Goal: Task Accomplishment & Management: Manage account settings

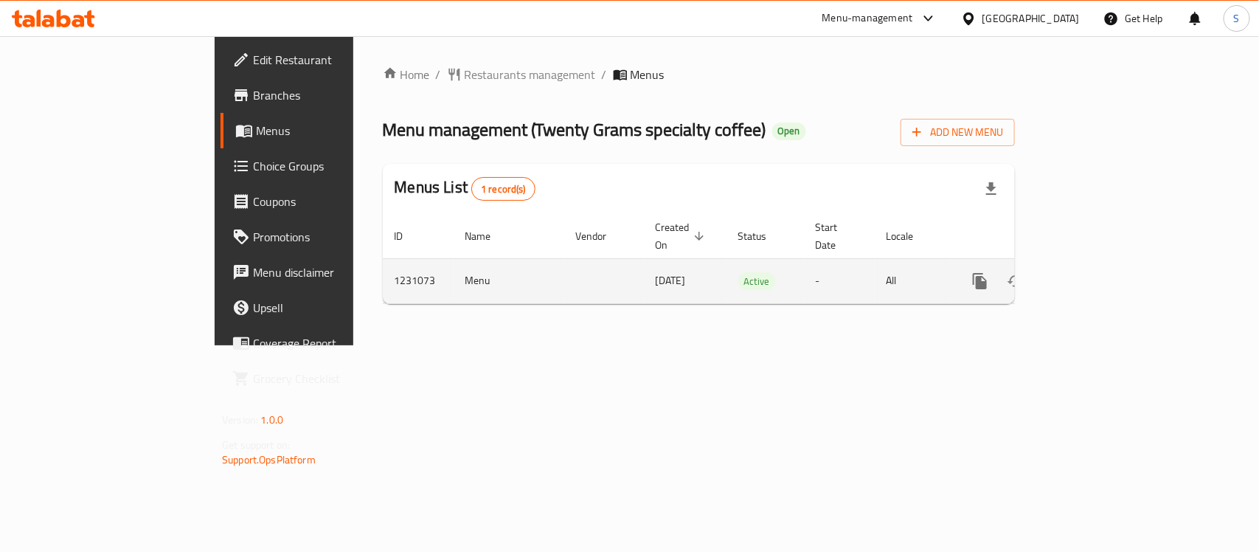
click at [1104, 274] on link "enhanced table" at bounding box center [1086, 280] width 35 height 35
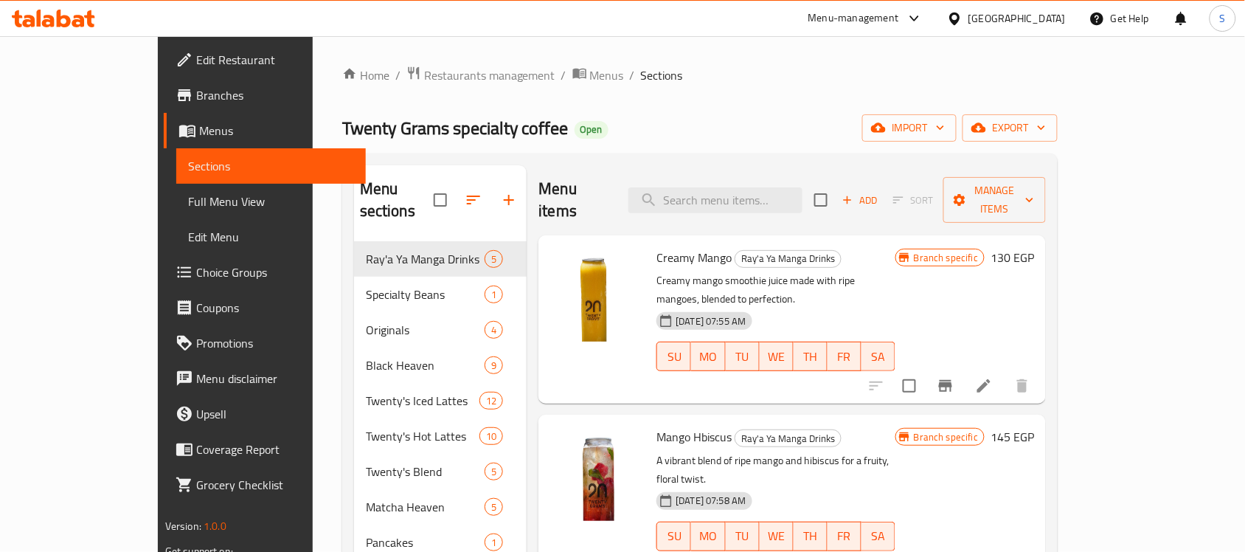
click at [706, 174] on div "Menu items Add Sort Manage items" at bounding box center [792, 200] width 508 height 70
click at [706, 187] on input "search" at bounding box center [715, 200] width 174 height 26
paste input "Iced Salted Caramel"
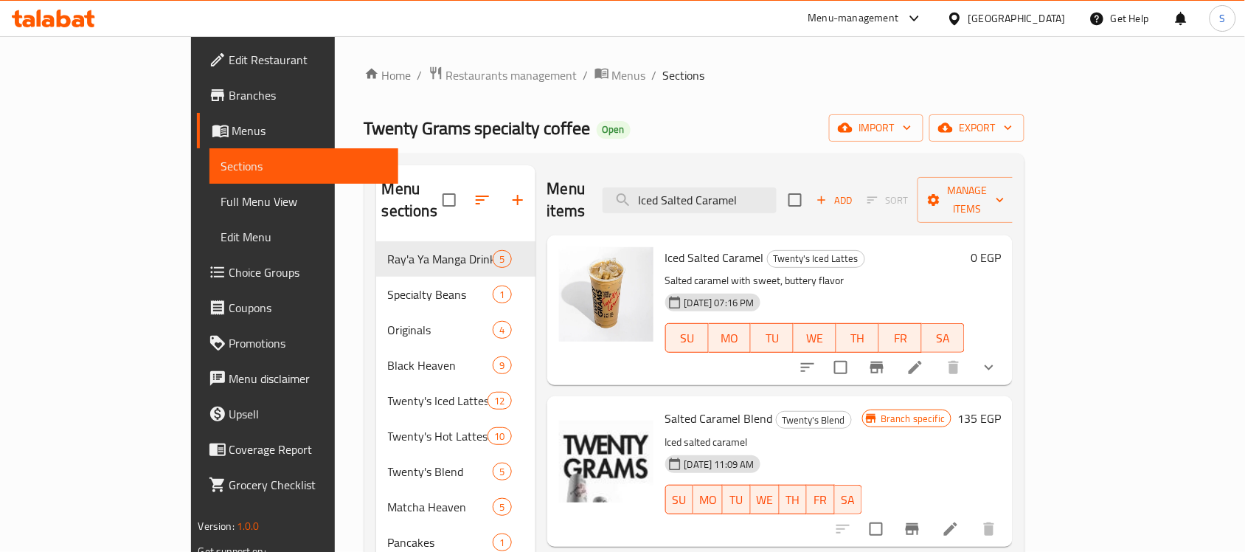
type input "Iced Salted Caramel"
click at [998, 359] on icon "show more" at bounding box center [989, 368] width 18 height 18
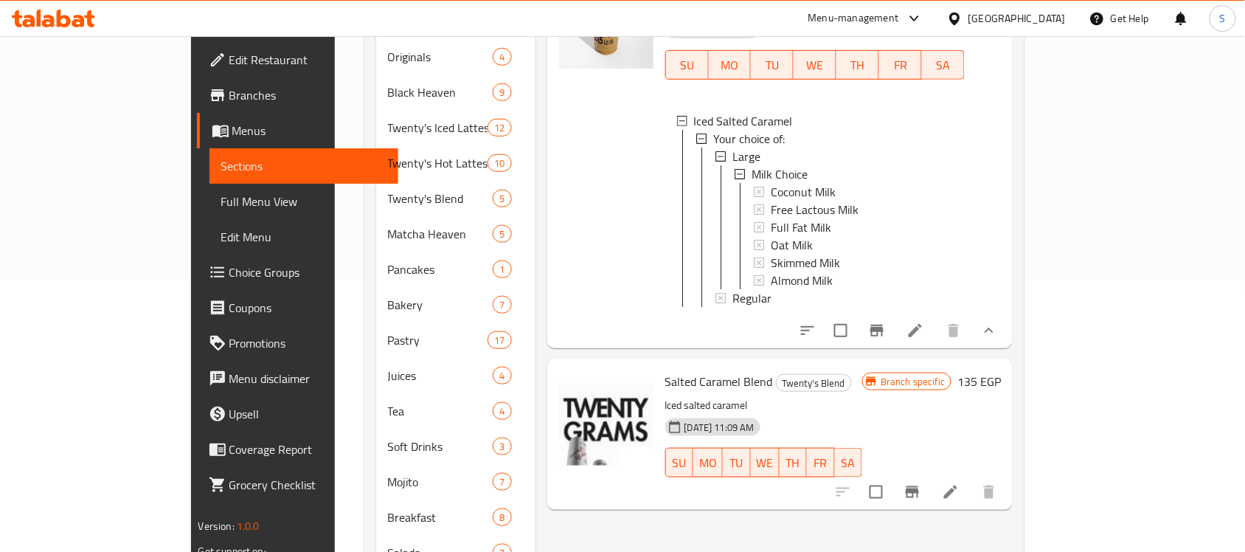
scroll to position [386, 0]
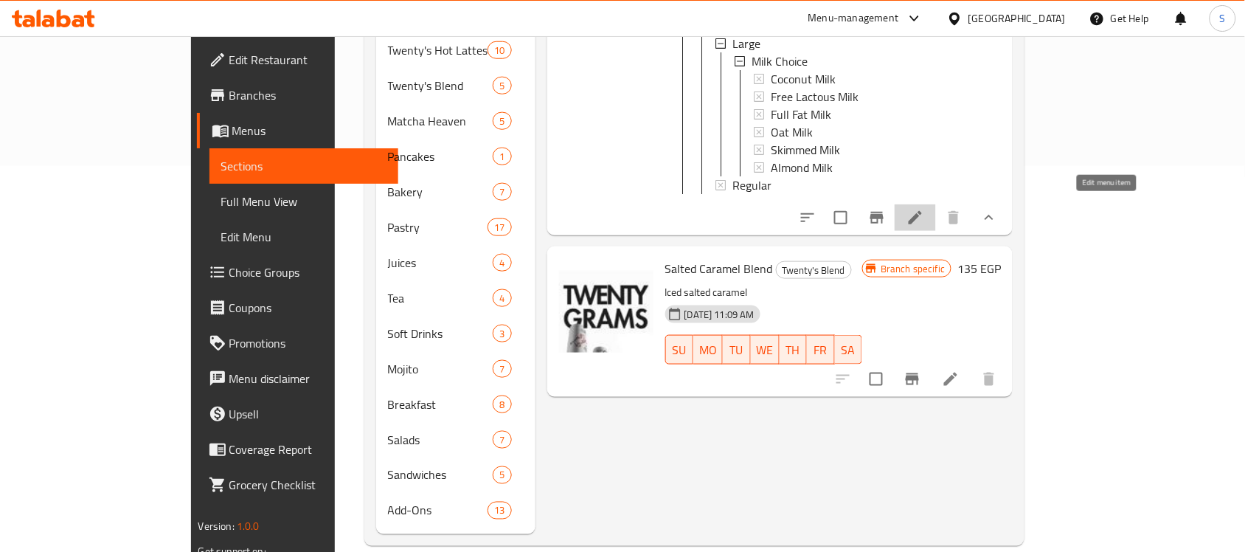
click at [924, 212] on icon at bounding box center [916, 218] width 18 height 18
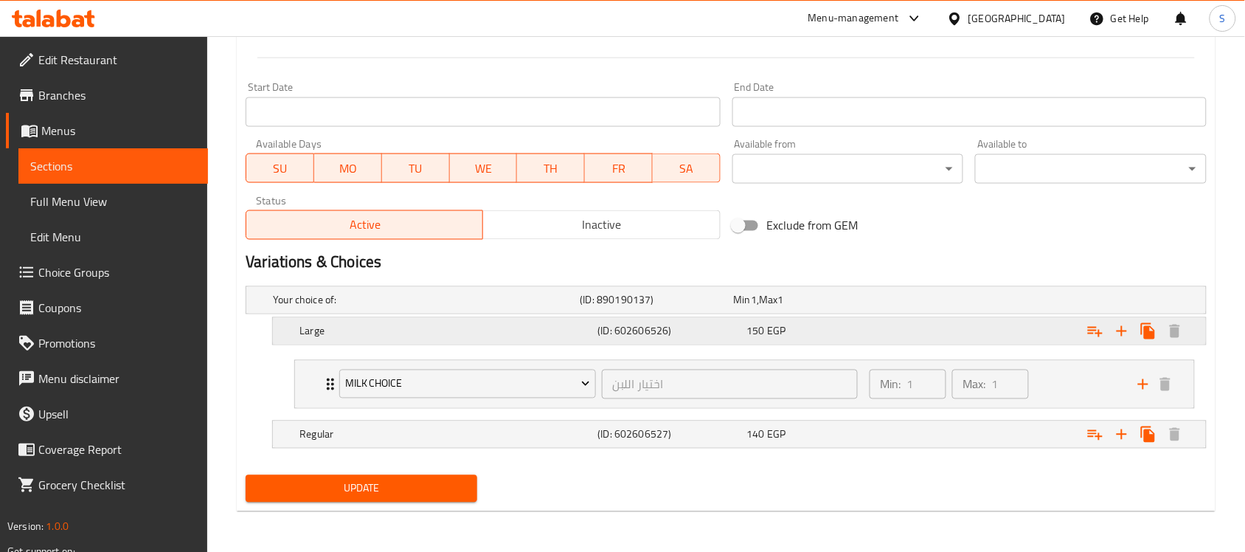
scroll to position [606, 0]
click at [762, 435] on span "140" at bounding box center [756, 433] width 18 height 19
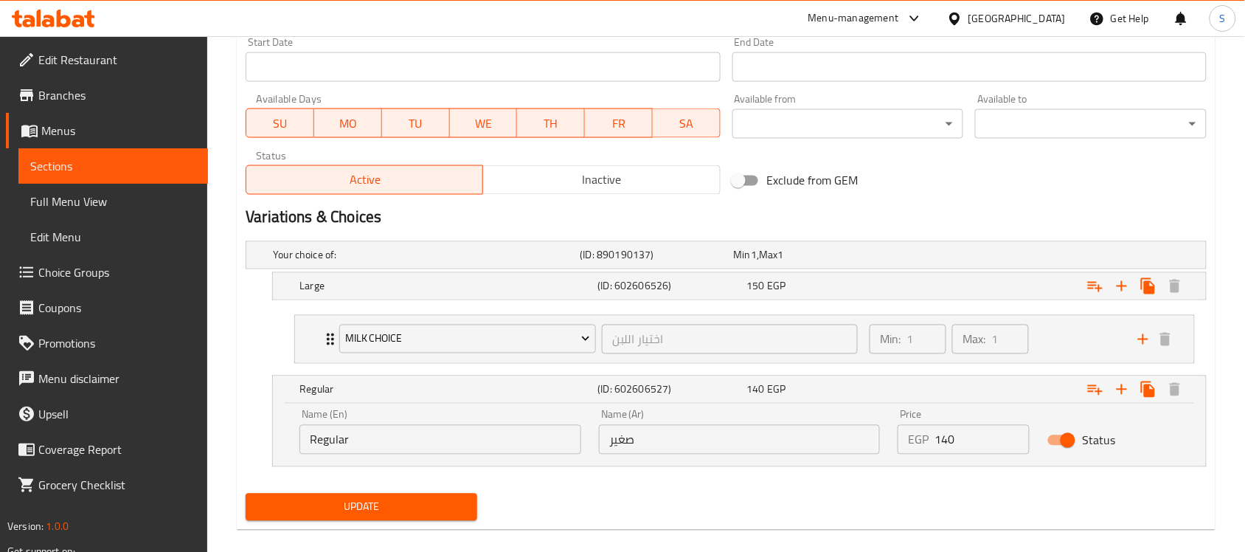
scroll to position [670, 0]
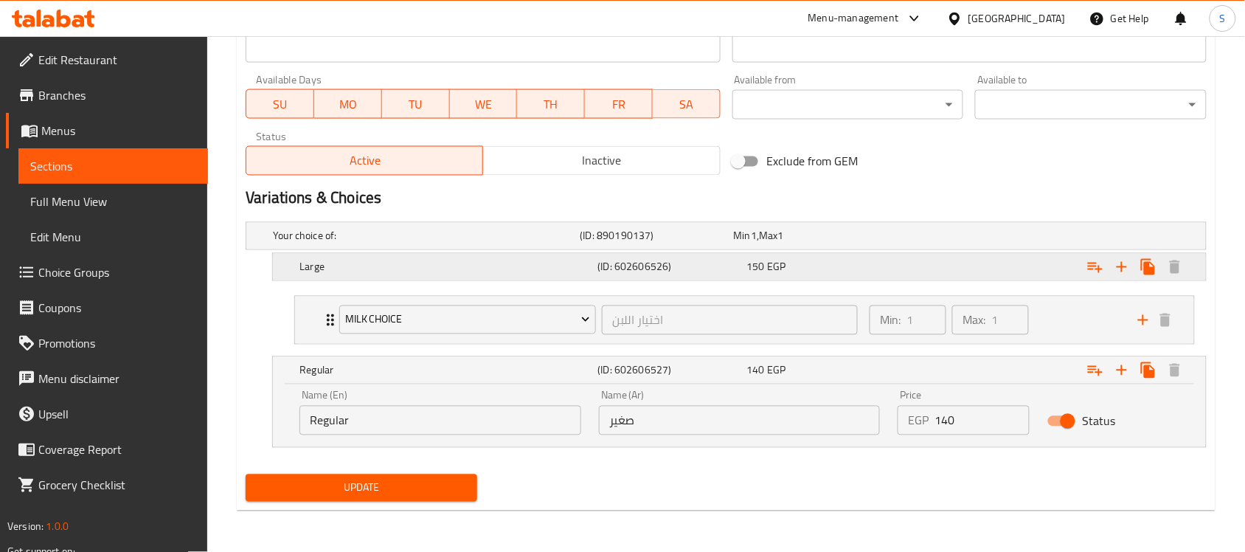
click at [420, 263] on h5 "Large" at bounding box center [445, 267] width 292 height 15
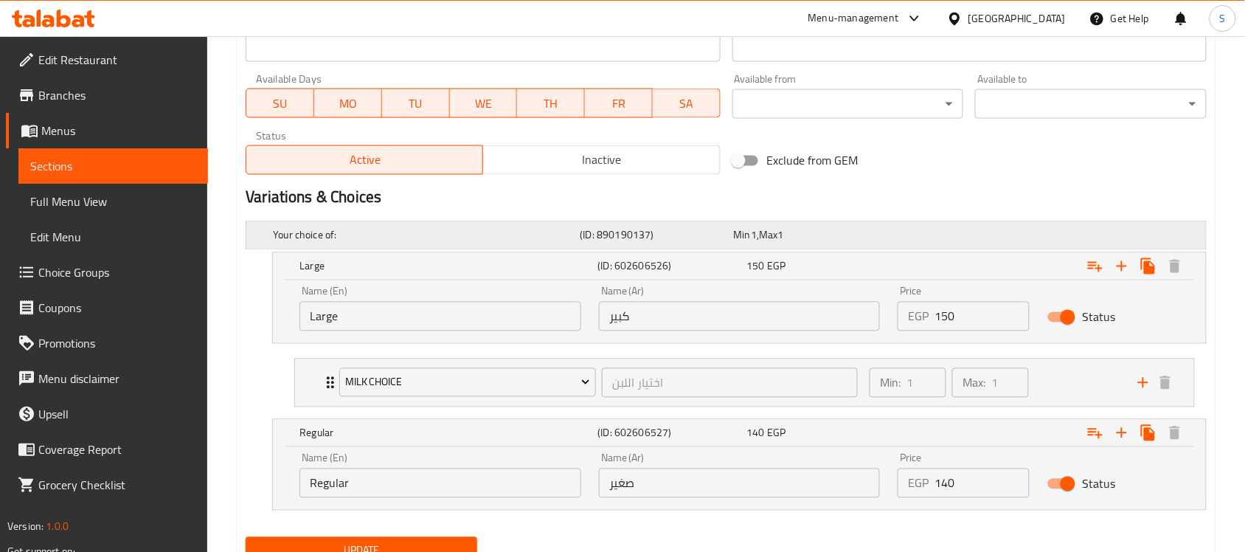
click at [581, 228] on h5 "(ID: 890190137)" at bounding box center [655, 235] width 148 height 15
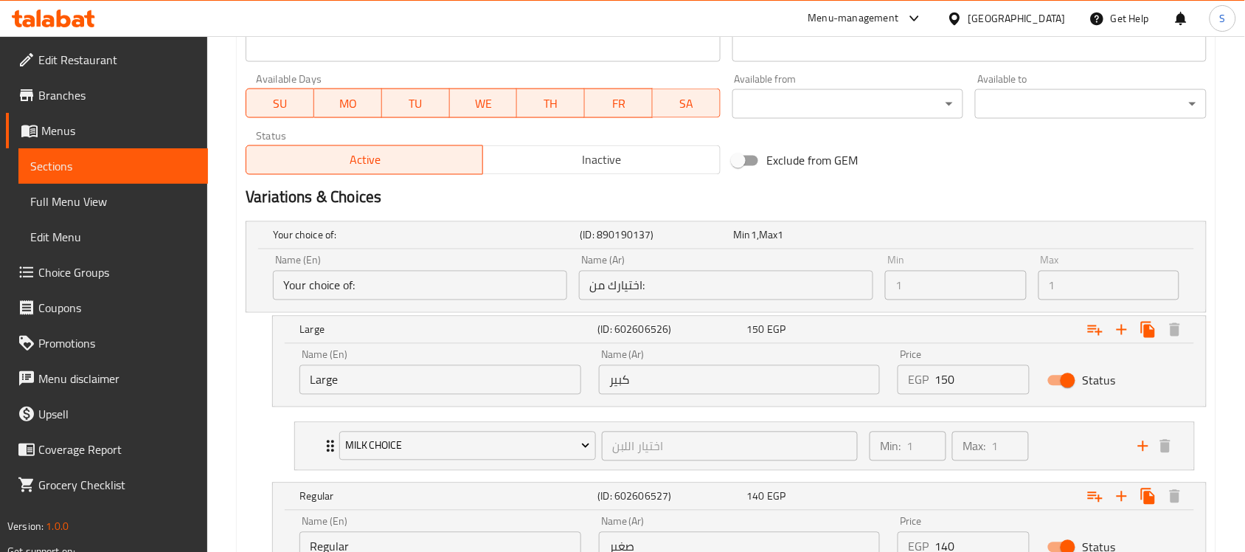
click at [1160, 378] on div "Status" at bounding box center [1114, 381] width 150 height 46
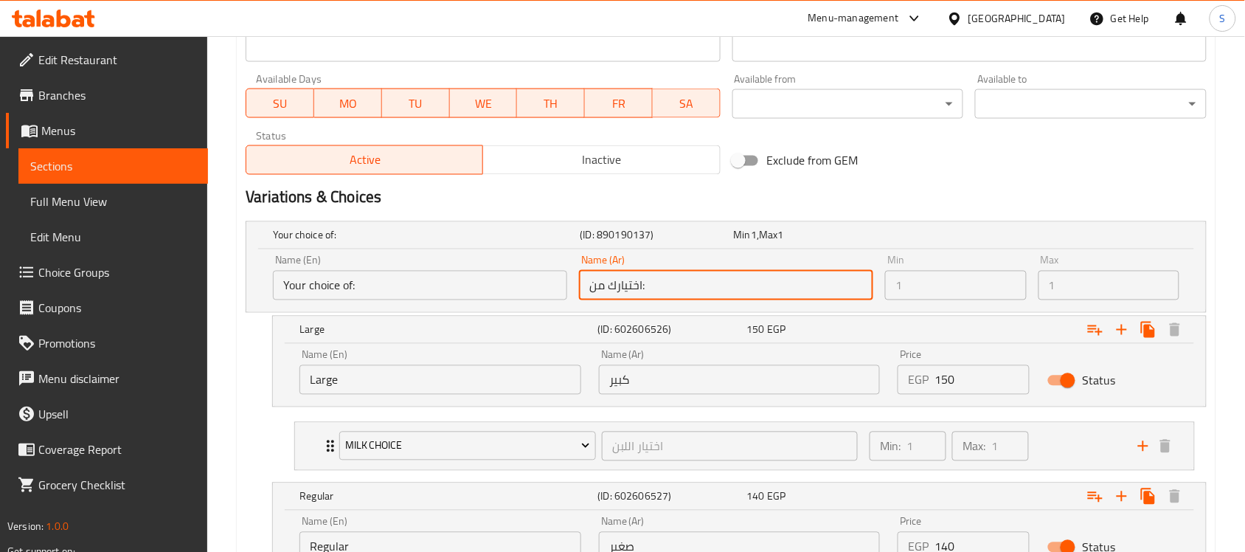
click at [614, 291] on input "اختيارك من:" at bounding box center [726, 286] width 294 height 30
click at [493, 293] on input "Your choice of:" at bounding box center [420, 286] width 294 height 30
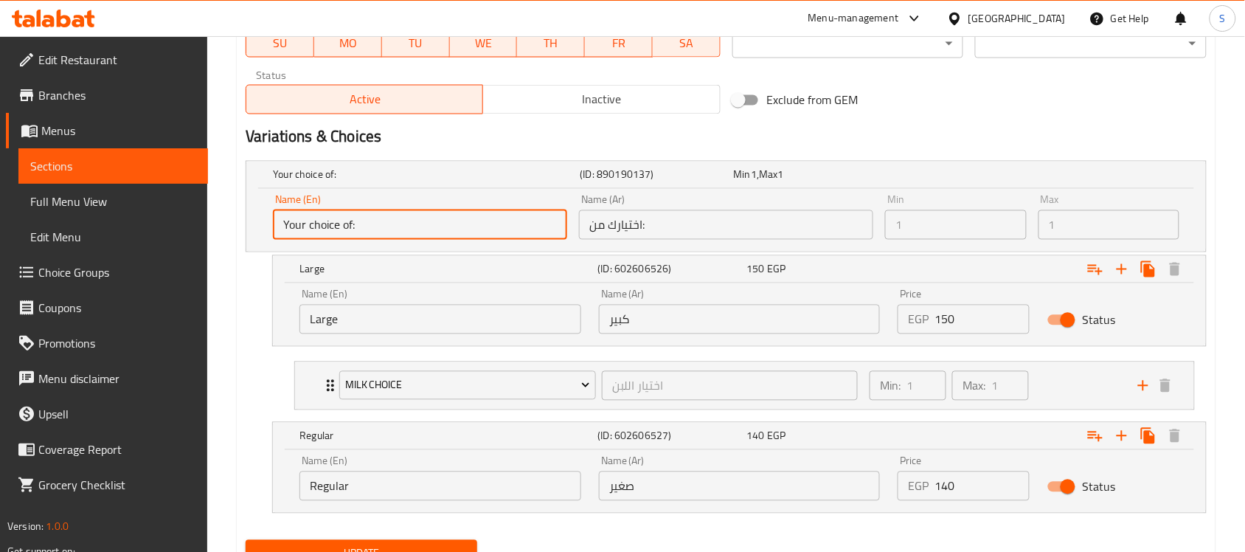
scroll to position [762, 0]
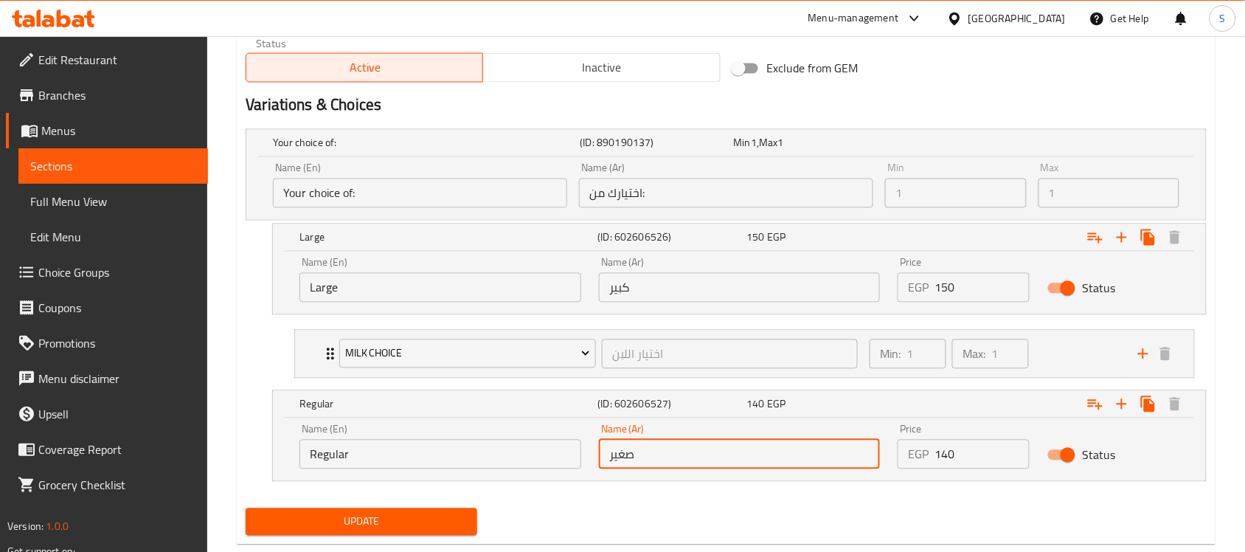
click at [657, 446] on input "صغير" at bounding box center [740, 455] width 282 height 30
paste input "ادي"
type input "عادي"
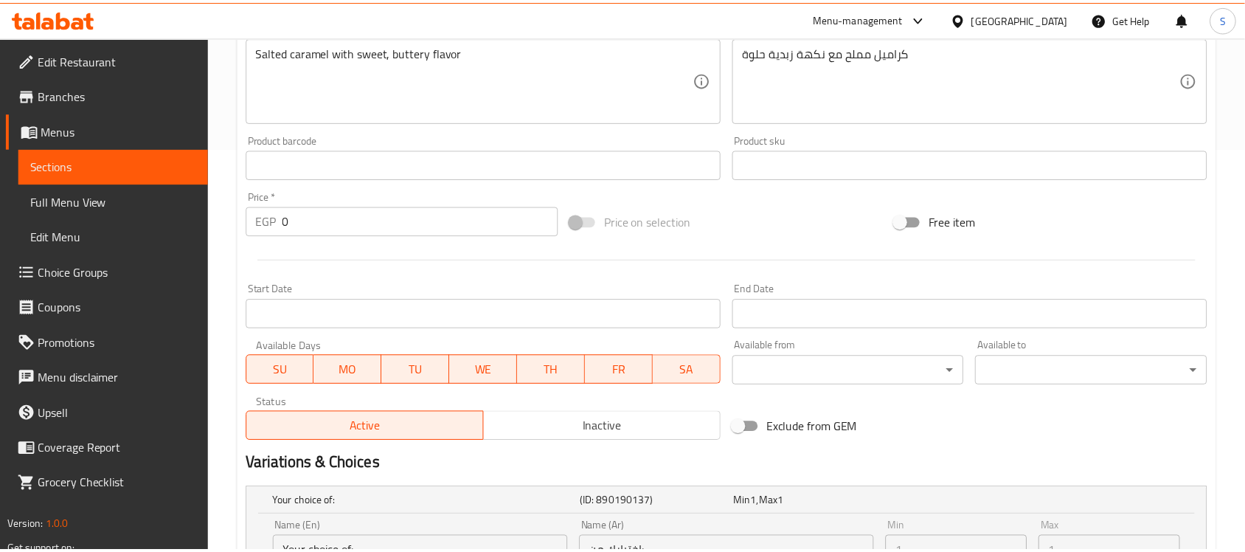
scroll to position [797, 0]
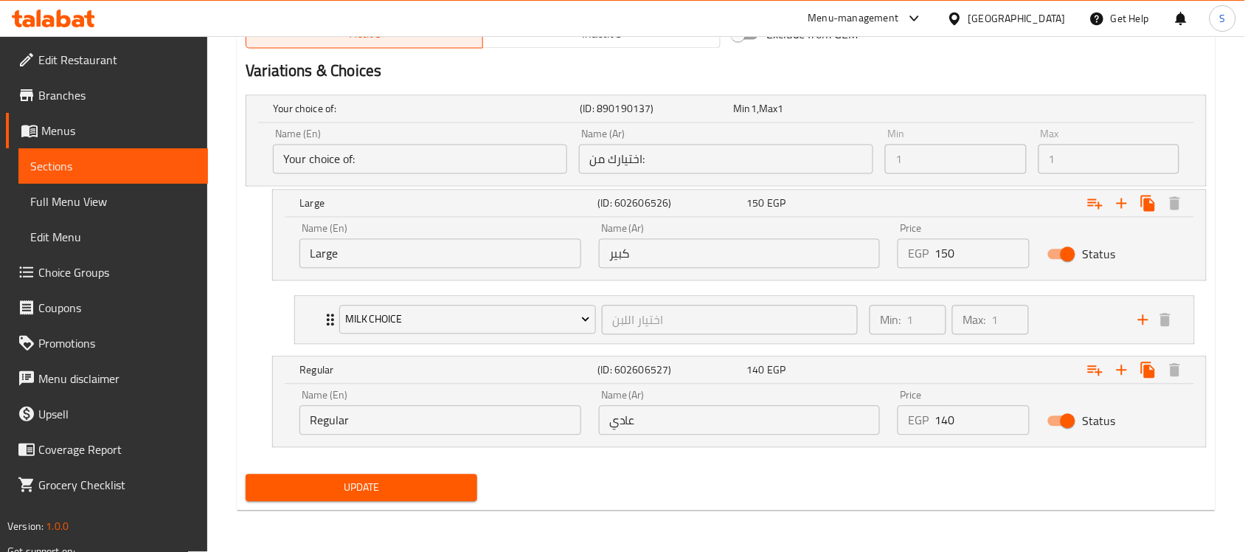
click at [314, 494] on span "Update" at bounding box center [361, 488] width 208 height 18
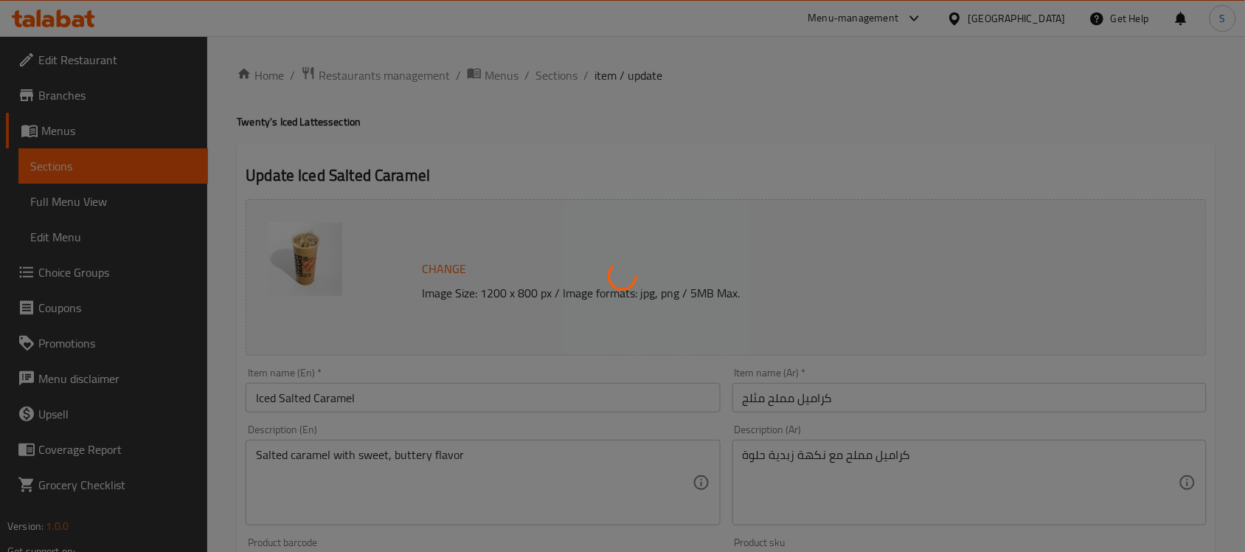
type input "اختيار اللبن"
type input "1"
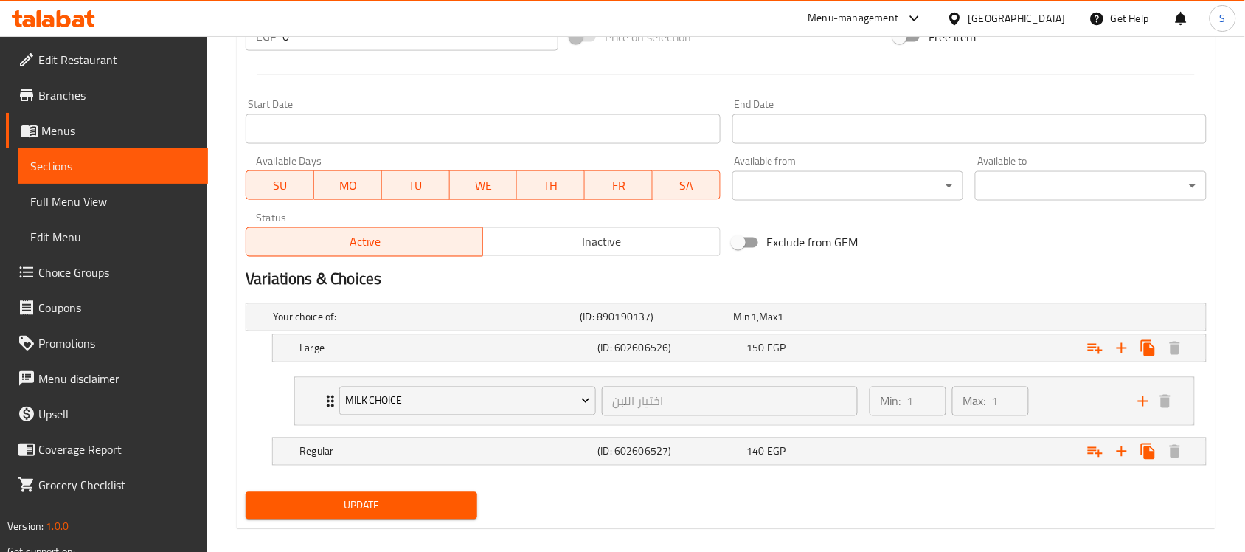
scroll to position [606, 0]
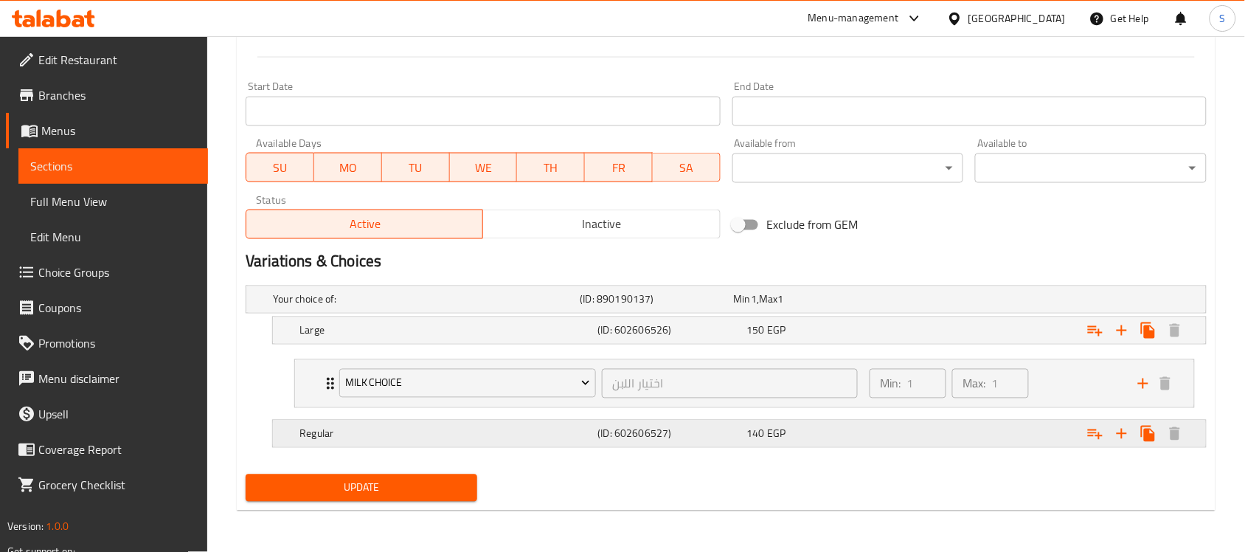
click at [800, 432] on div "140 EGP" at bounding box center [818, 433] width 143 height 15
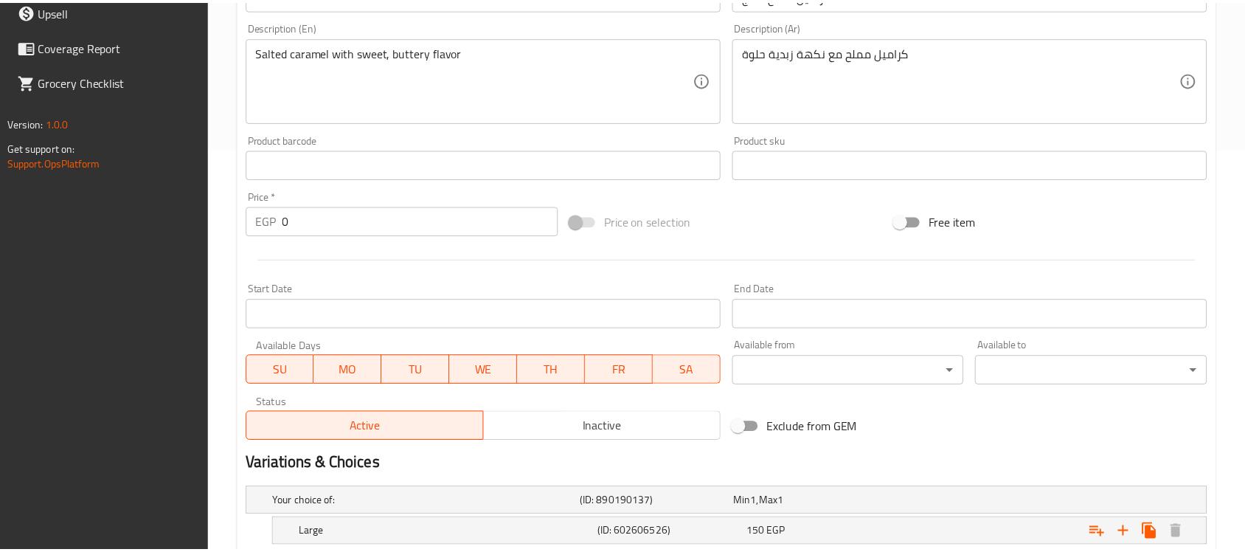
scroll to position [670, 0]
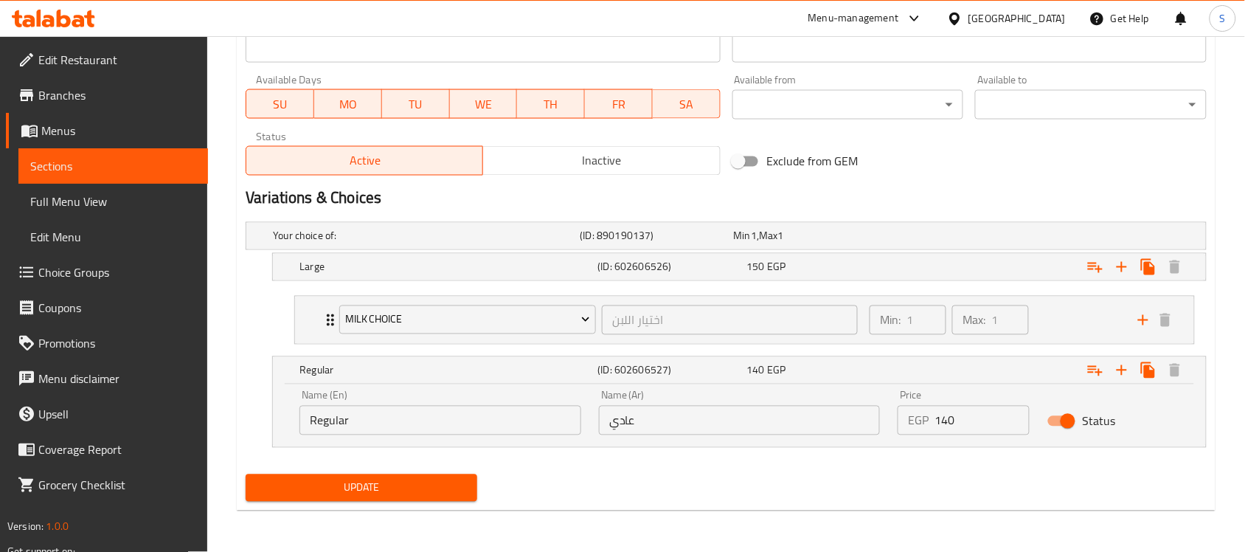
click at [161, 150] on link "Sections" at bounding box center [113, 165] width 190 height 35
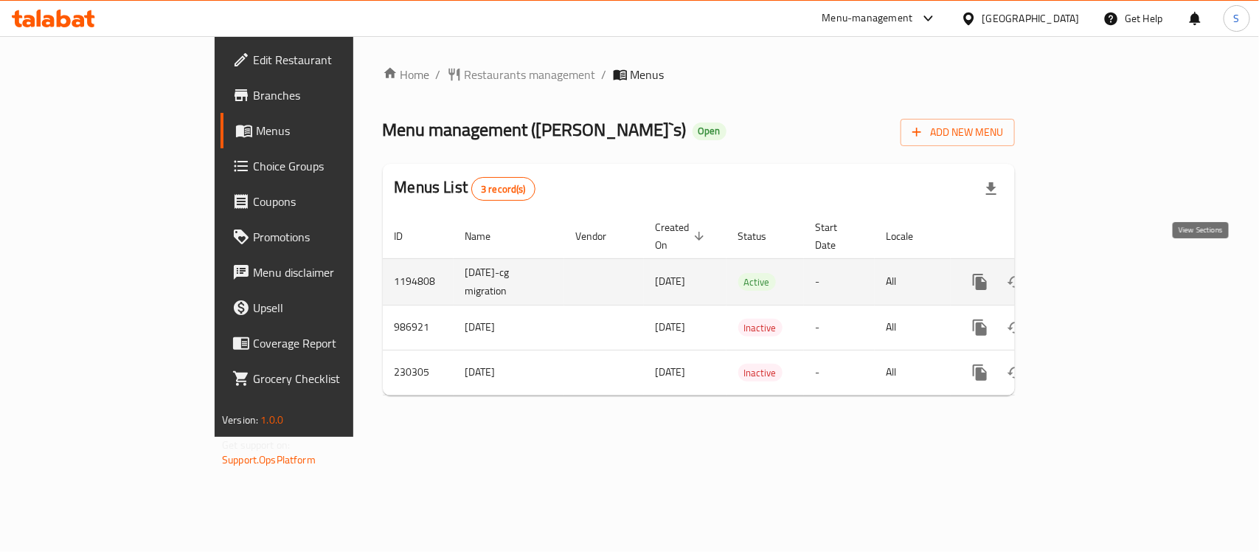
click at [1095, 273] on icon "enhanced table" at bounding box center [1087, 282] width 18 height 18
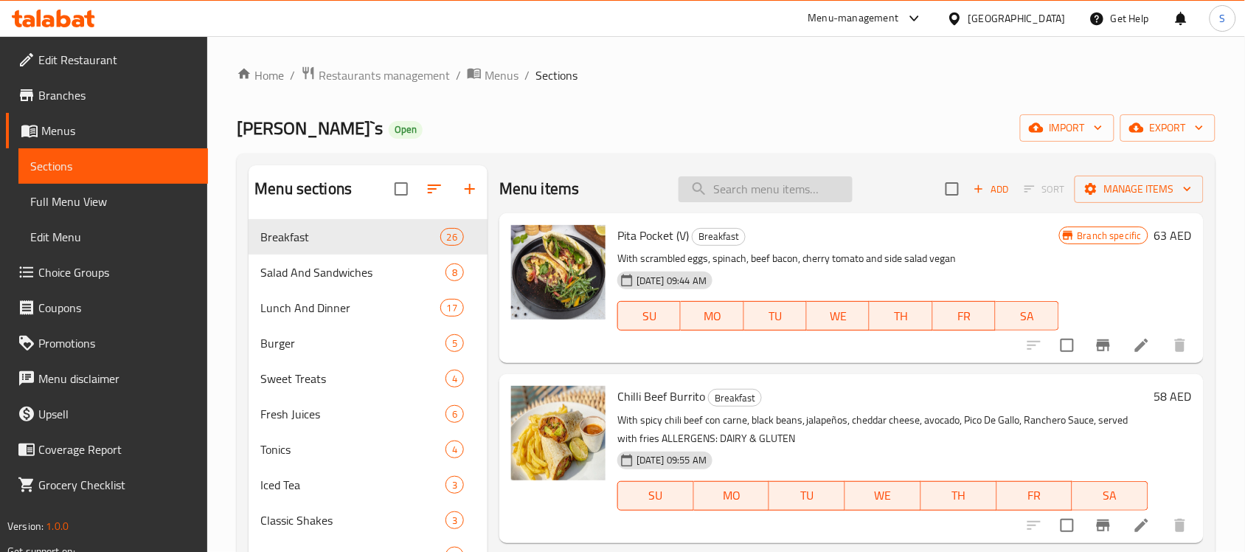
click at [761, 196] on input "search" at bounding box center [766, 189] width 174 height 26
paste input "Our English Brekkie"
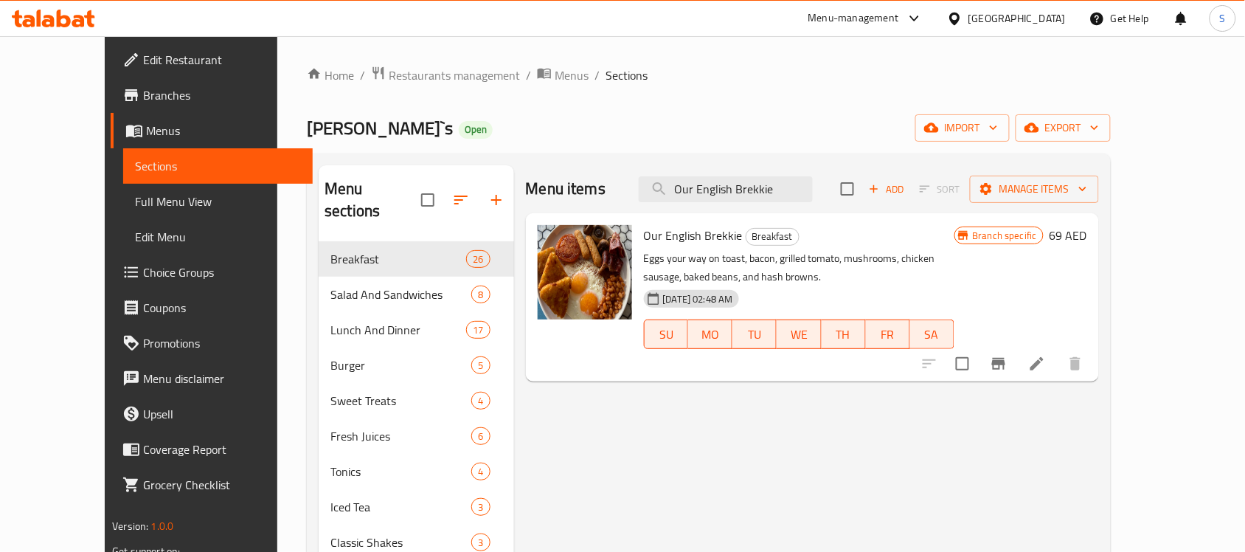
type input "Our English Brekkie"
click at [1058, 377] on li at bounding box center [1037, 363] width 41 height 27
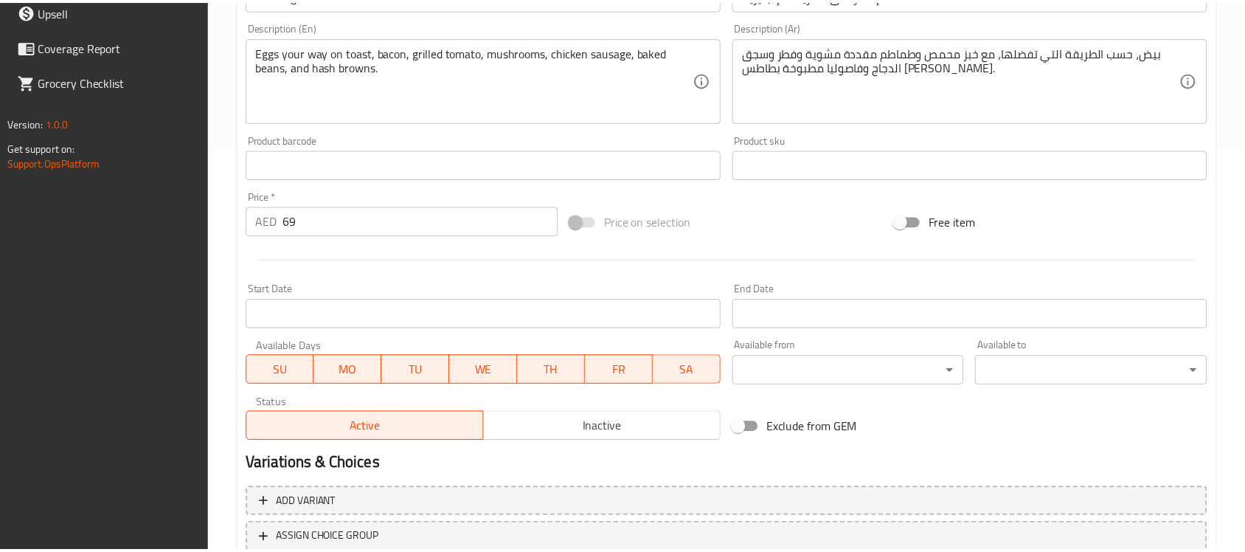
scroll to position [510, 0]
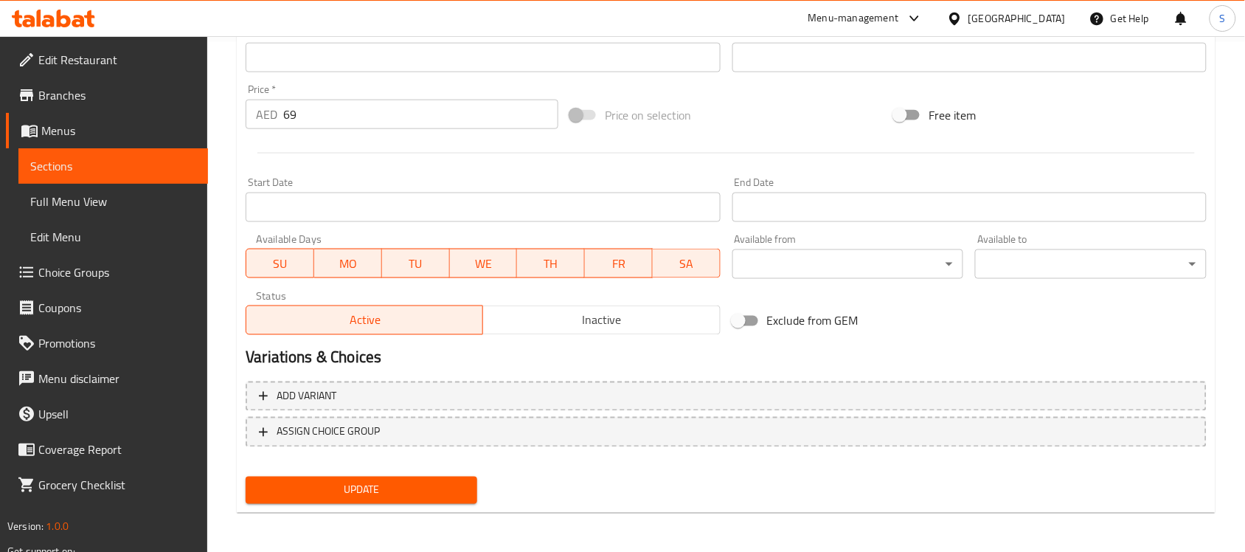
click at [587, 510] on div "Update Our English Brekkie Change Image Size: 1200 x 800 px / Image formats: jp…" at bounding box center [726, 73] width 979 height 880
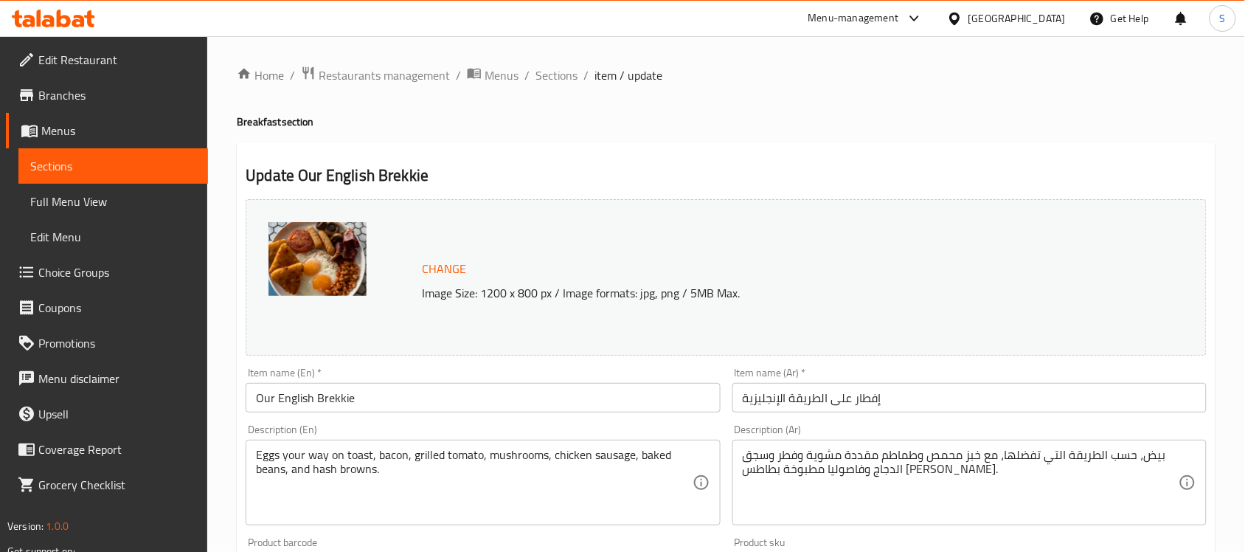
scroll to position [92, 0]
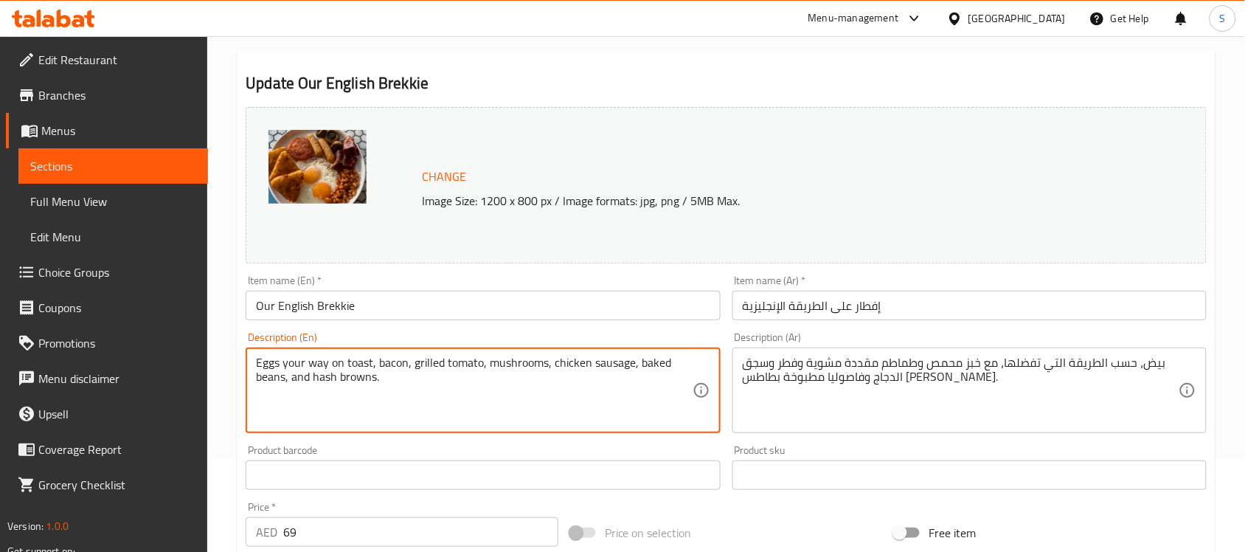
click at [502, 362] on textarea "Eggs your way on toast, bacon, grilled tomato, mushrooms, chicken sausage, bake…" at bounding box center [474, 391] width 436 height 70
click at [569, 356] on textarea "Eggs your way on toast, bacon, grilled tomato, mushrooms, chicken sausage, bake…" at bounding box center [474, 391] width 436 height 70
click at [355, 363] on textarea "Eggs your way on toast, bacon, grilled tomato, mushrooms, chicken sausage, bake…" at bounding box center [474, 391] width 436 height 70
click at [426, 369] on textarea "Eggs your way on toast, bacon, grilled tomato, mushrooms, chicken sausage, bake…" at bounding box center [474, 391] width 436 height 70
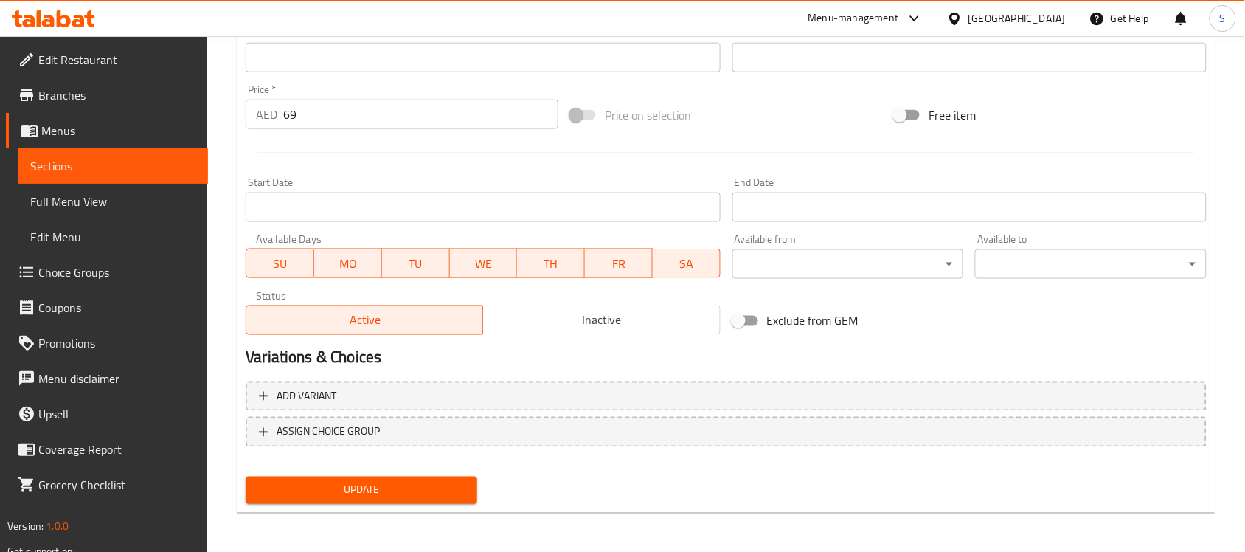
click at [574, 321] on span "Inactive" at bounding box center [601, 320] width 225 height 21
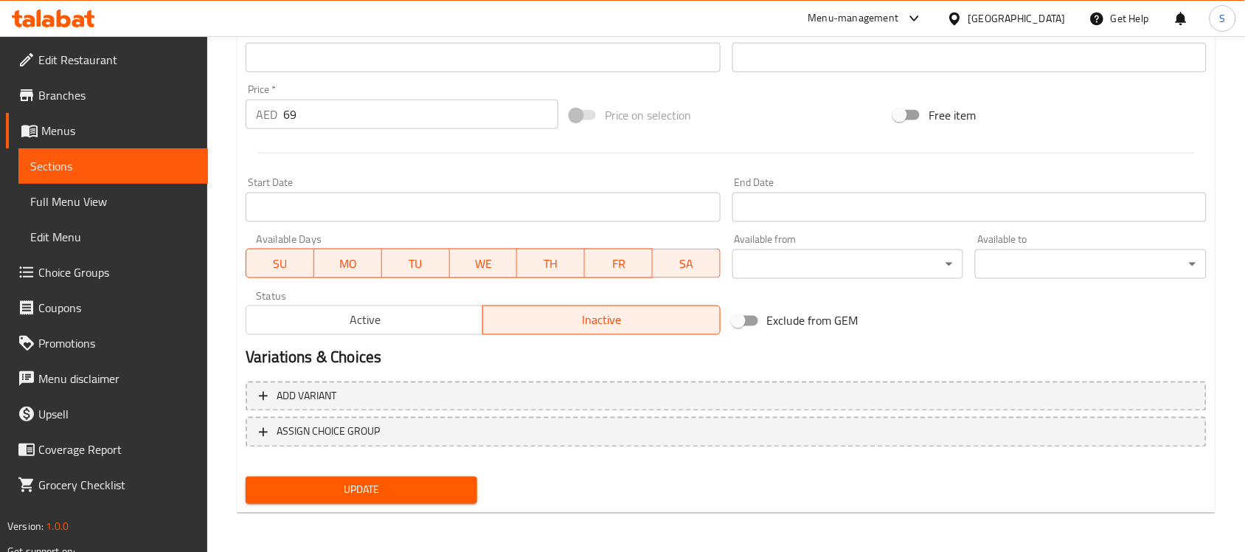
click at [388, 488] on span "Update" at bounding box center [361, 490] width 208 height 18
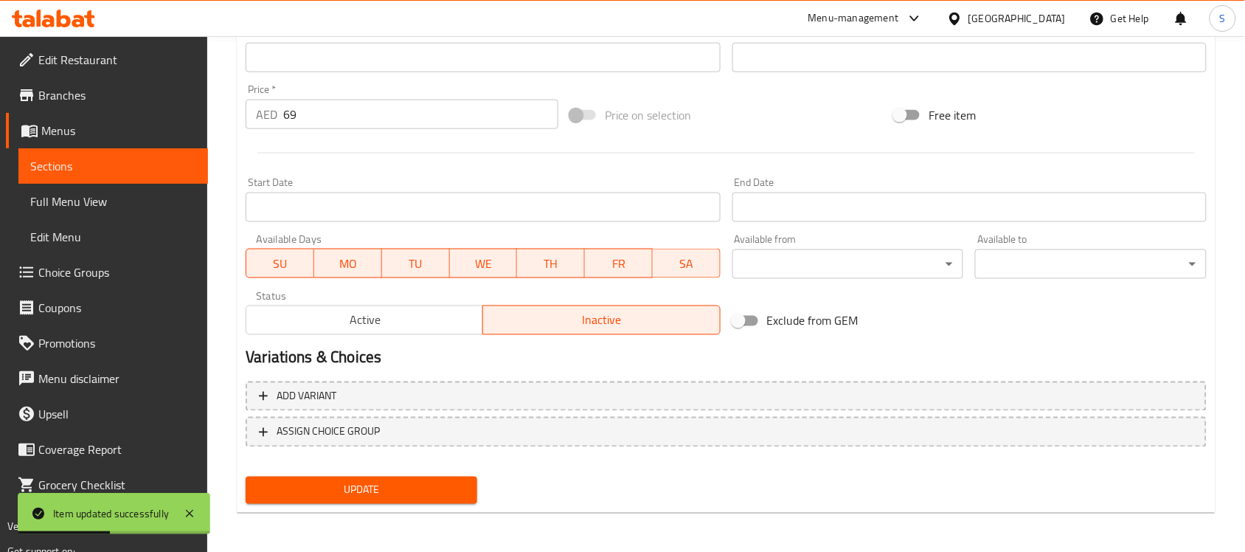
click at [53, 157] on span "Sections" at bounding box center [113, 166] width 166 height 18
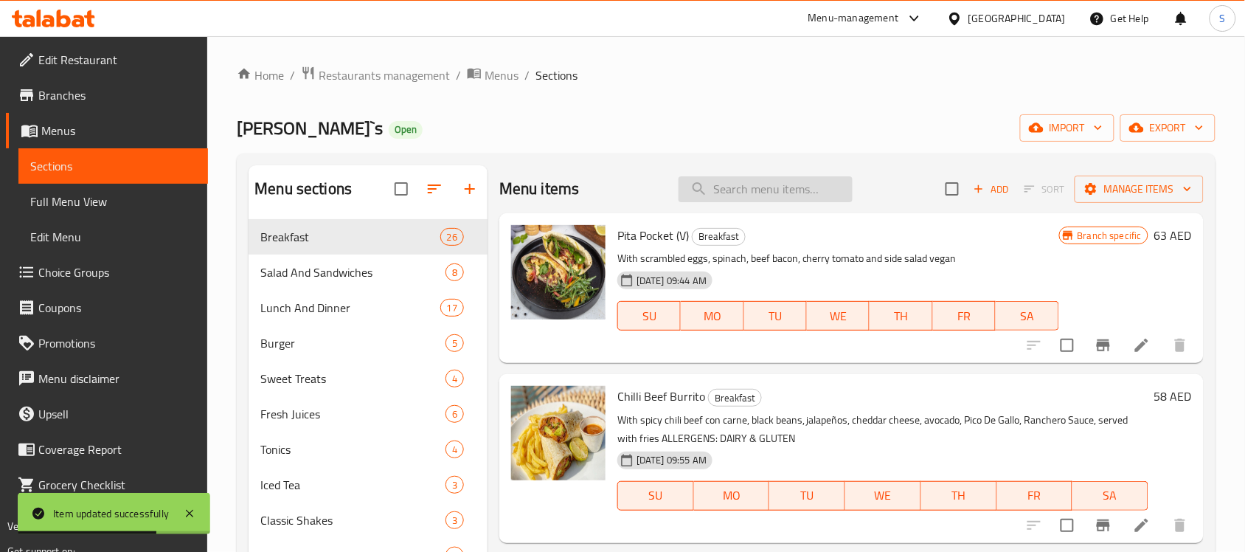
click at [756, 184] on input "search" at bounding box center [766, 189] width 174 height 26
paste input "Our English Brekkie"
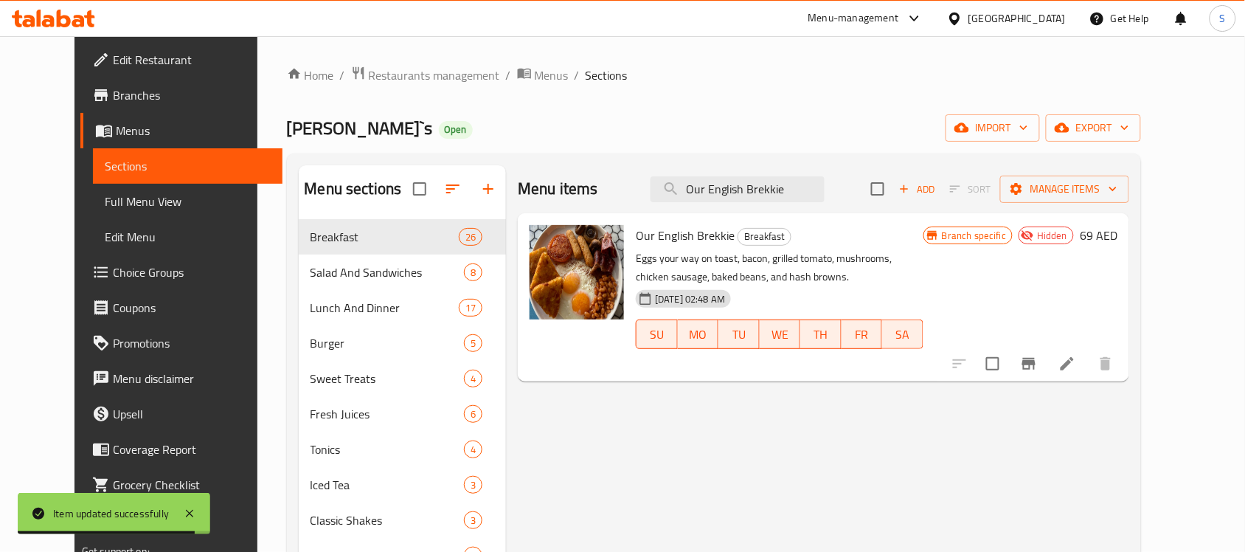
type input "Our English Brekkie"
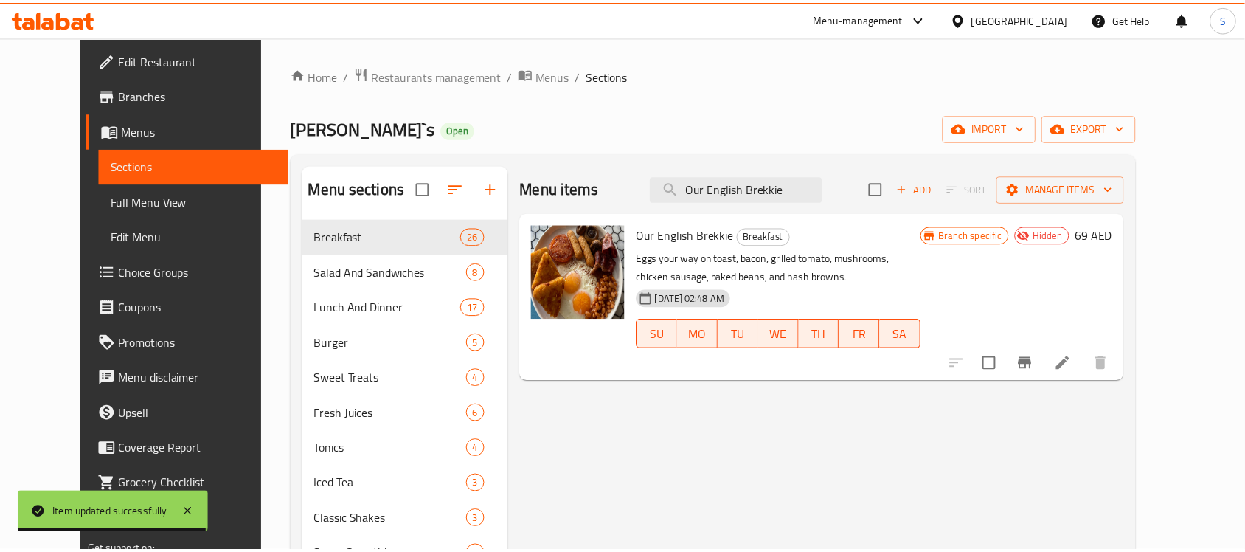
scroll to position [207, 0]
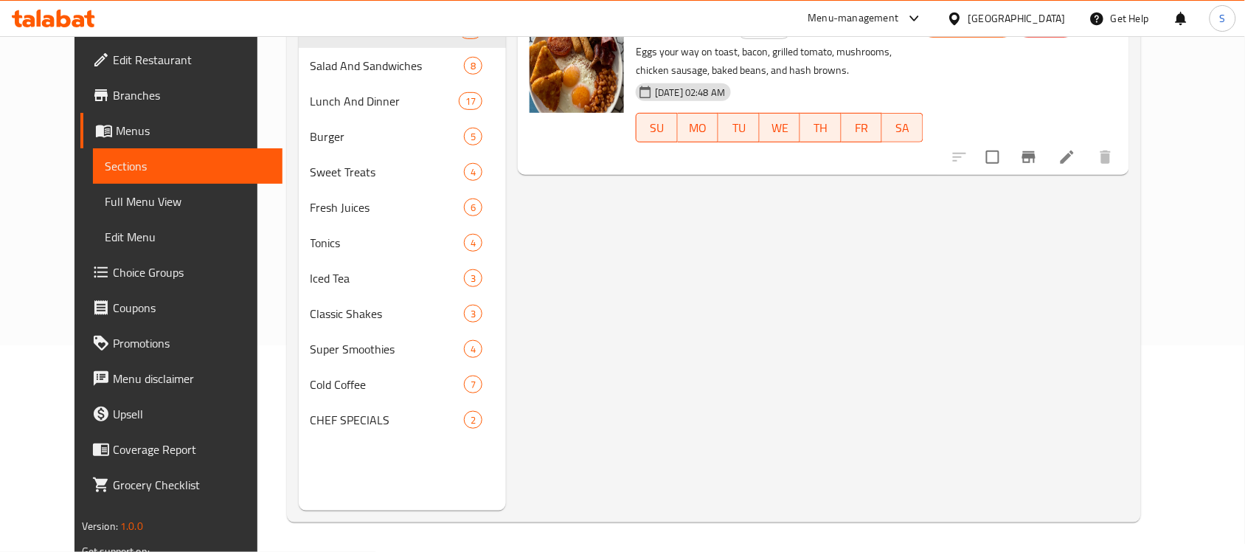
click at [679, 391] on div "Menu items Our English Brekkie Add Sort Manage items Our English Brekkie Breakf…" at bounding box center [817, 235] width 623 height 552
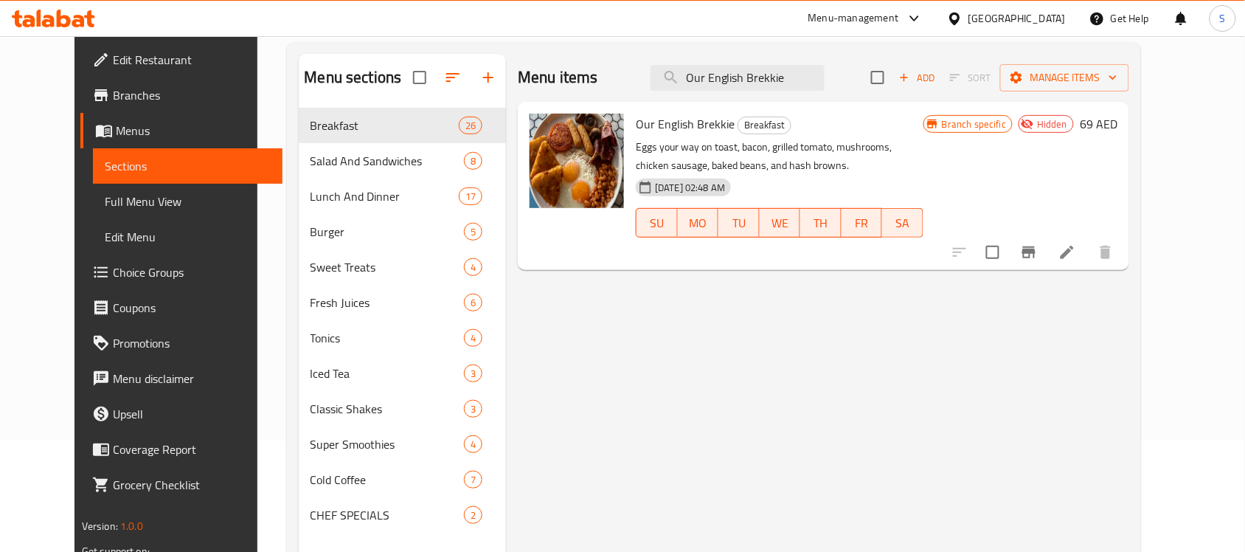
scroll to position [23, 0]
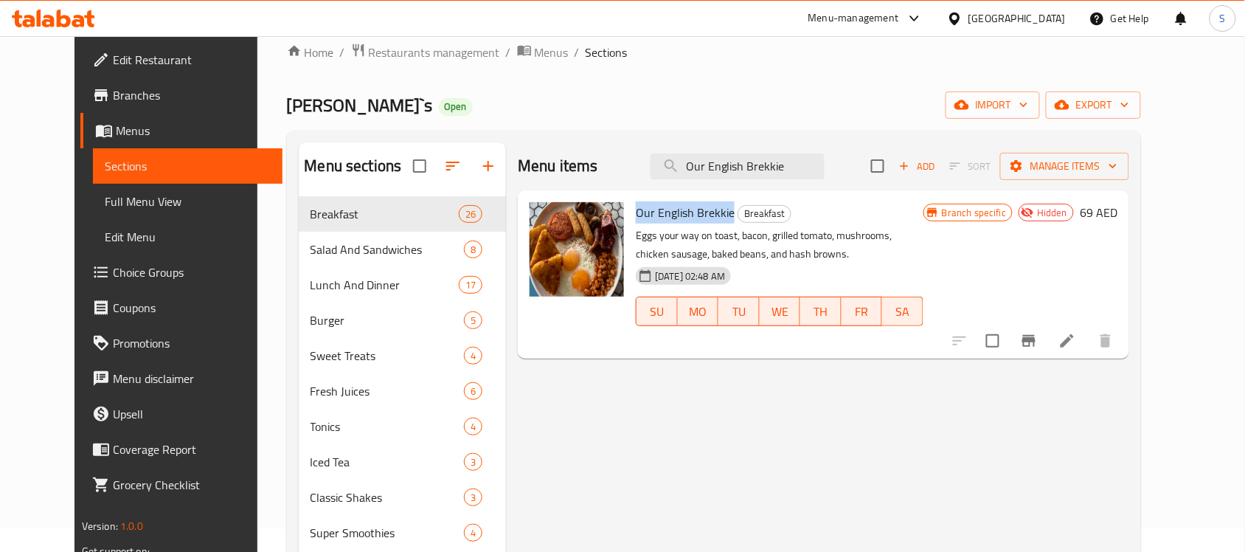
drag, startPoint x: 616, startPoint y: 214, endPoint x: 713, endPoint y: 218, distance: 96.7
click at [713, 218] on div "Our English Brekkie Breakfast Eggs your way on toast, bacon, grilled tomato, mu…" at bounding box center [779, 274] width 299 height 156
copy span "Our English Brekkie"
click at [692, 385] on div "Menu items Our English Brekkie Add Sort Manage items Our English Brekkie Breakf…" at bounding box center [817, 418] width 623 height 552
click at [629, 423] on div "Menu items Our English Brekkie Add Sort Manage items Our English Brekkie Breakf…" at bounding box center [817, 418] width 623 height 552
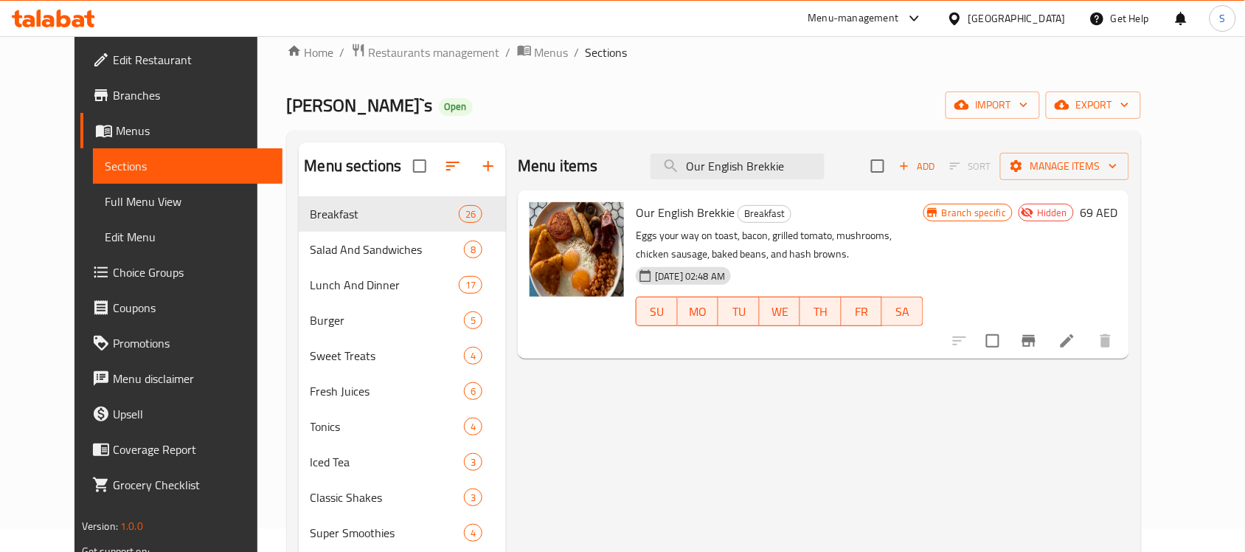
click at [651, 208] on span "Our English Brekkie" at bounding box center [685, 212] width 99 height 22
click at [651, 209] on span "Our English Brekkie" at bounding box center [685, 212] width 99 height 22
copy h6 "Our English Brekkie"
drag, startPoint x: 772, startPoint y: 184, endPoint x: 780, endPoint y: 174, distance: 13.1
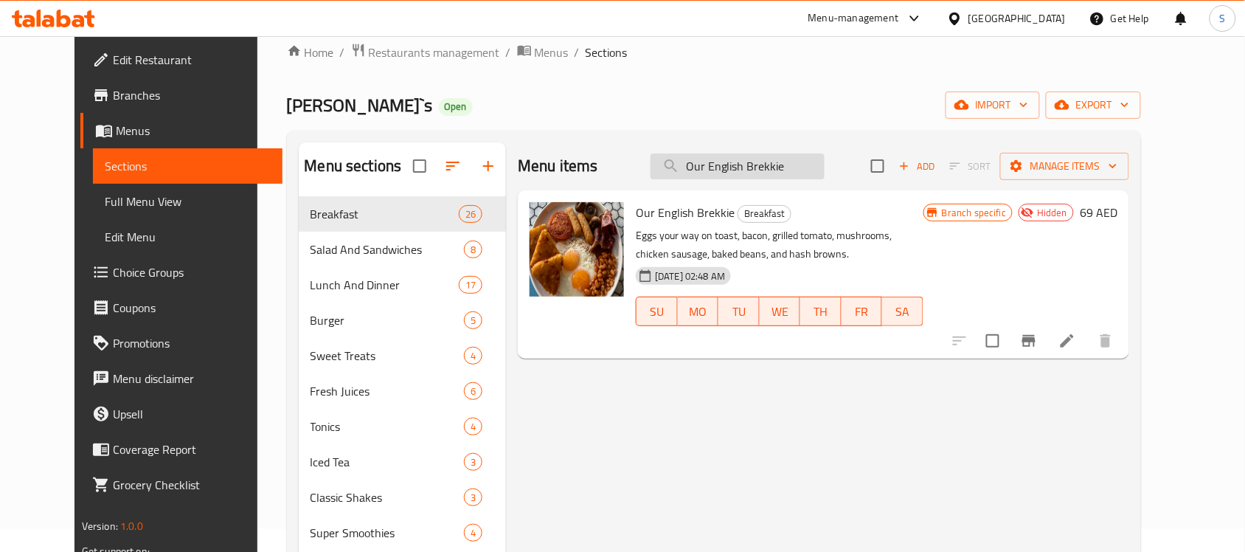
click at [775, 181] on div "Menu items Our English Brekkie Add Sort Manage items" at bounding box center [824, 166] width 612 height 48
click at [783, 172] on input "Our English Brekkie" at bounding box center [738, 166] width 174 height 26
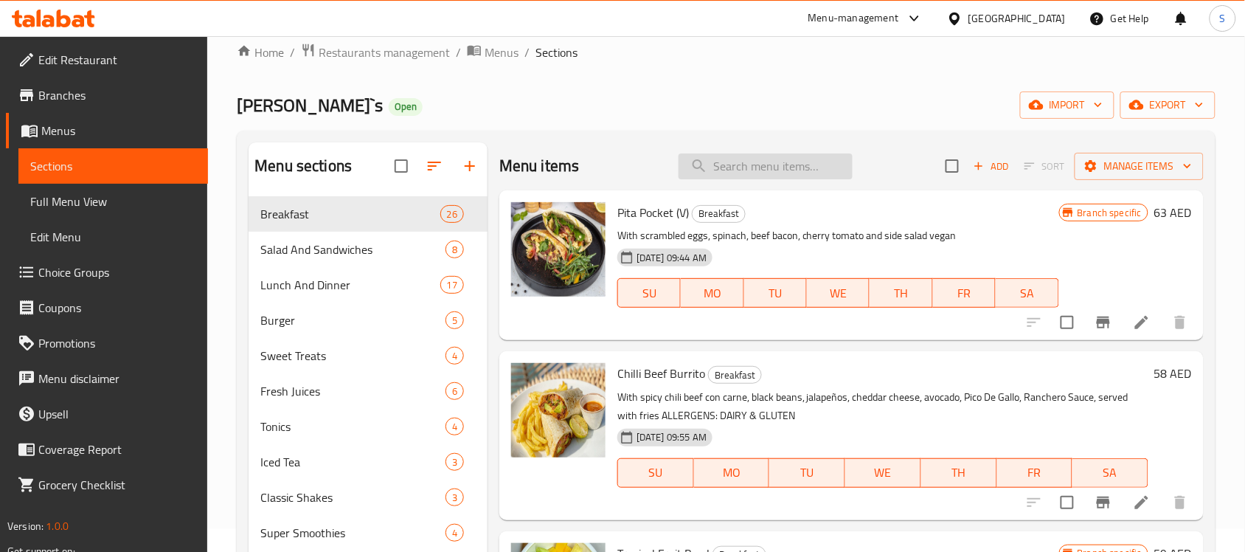
paste input "Our English Brekkie"
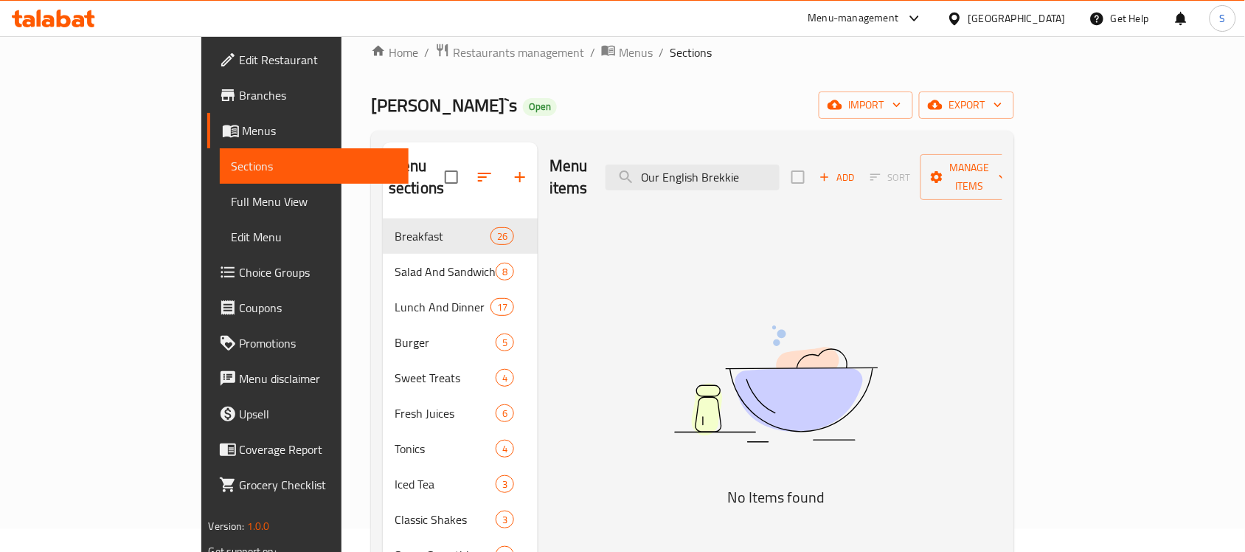
type input "Our English Brekkie"
click at [692, 356] on img at bounding box center [776, 383] width 369 height 195
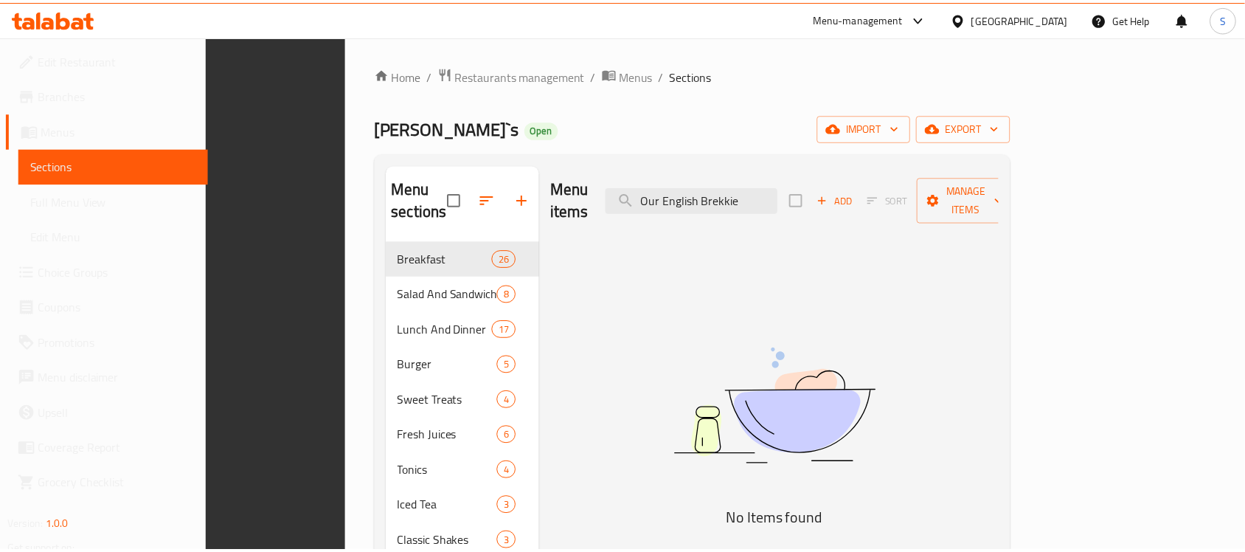
scroll to position [207, 0]
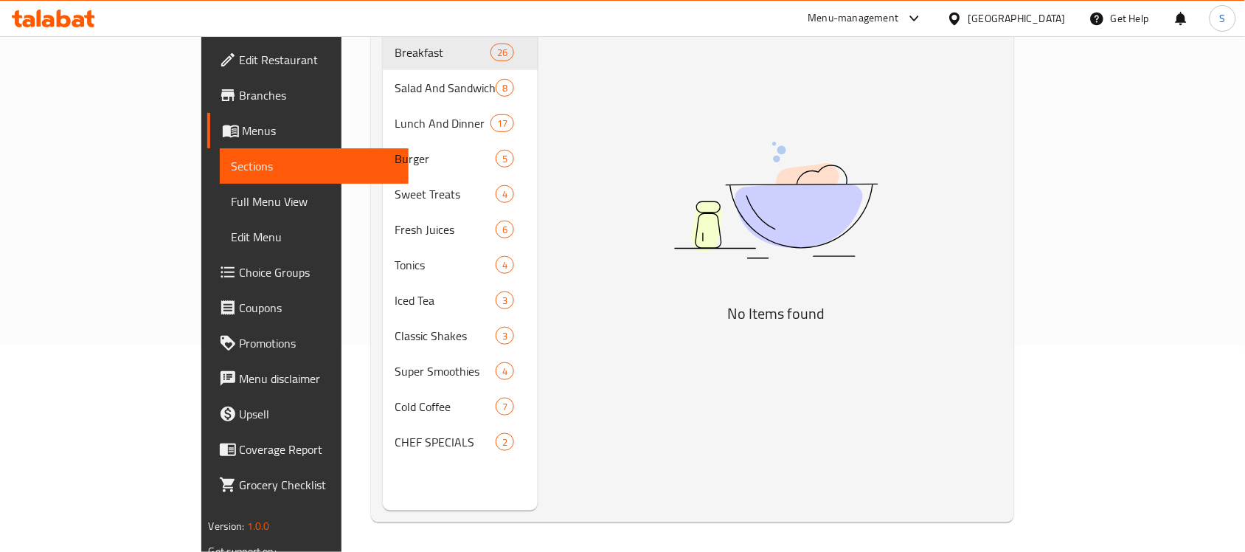
click at [696, 381] on div "Menu items Our English Brekkie Add Sort Manage items No Items found" at bounding box center [770, 235] width 465 height 552
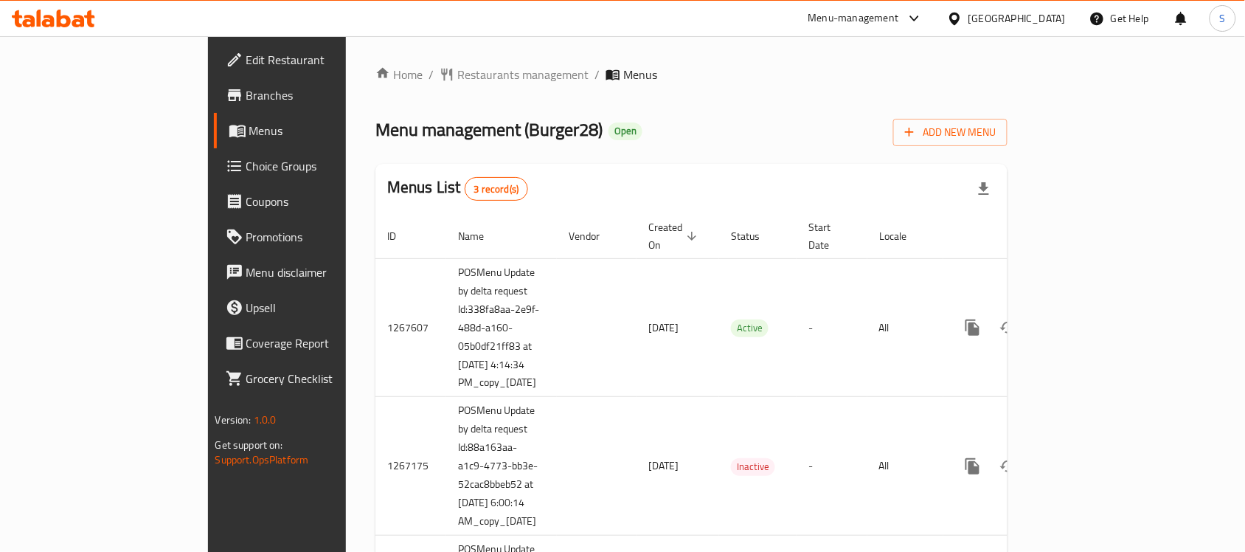
click at [246, 61] on span "Edit Restaurant" at bounding box center [325, 60] width 158 height 18
click at [246, 86] on span "Branches" at bounding box center [325, 95] width 158 height 18
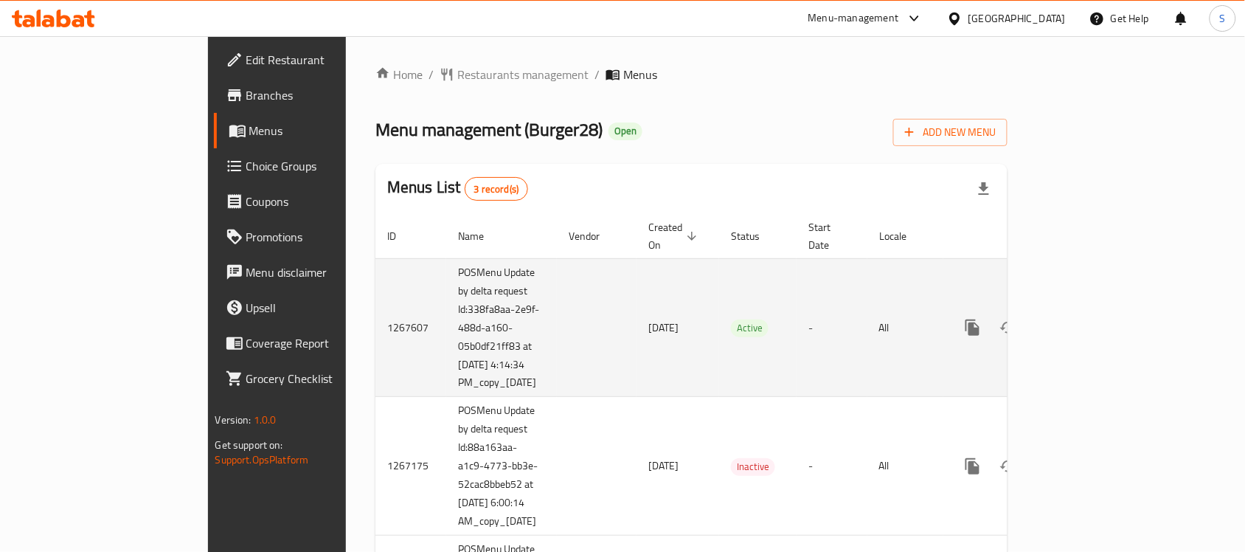
click at [1088, 319] on icon "enhanced table" at bounding box center [1079, 328] width 18 height 18
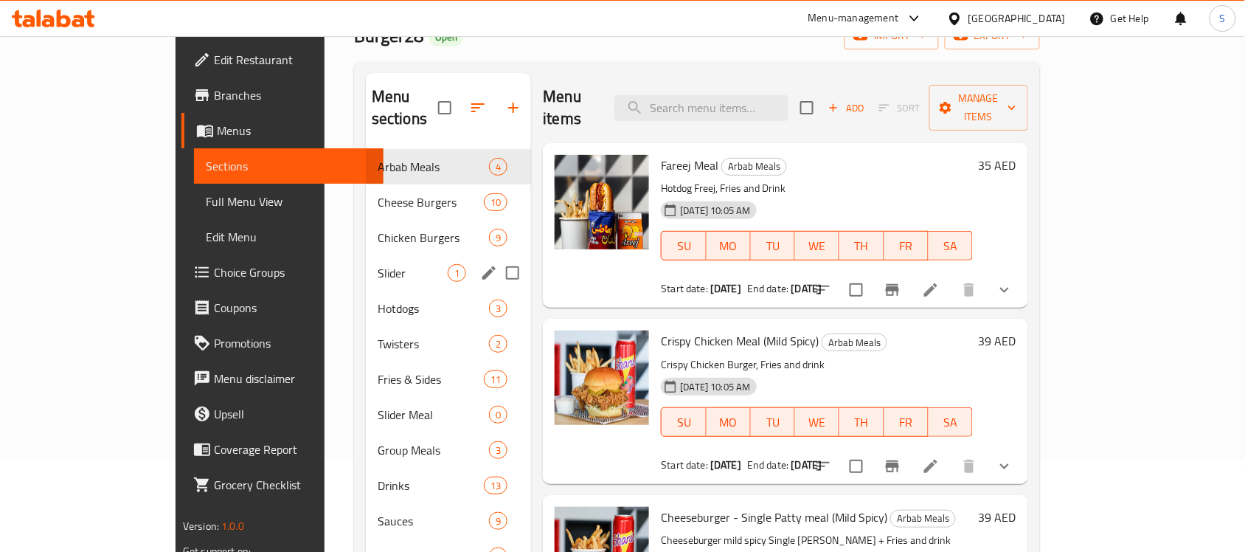
scroll to position [184, 0]
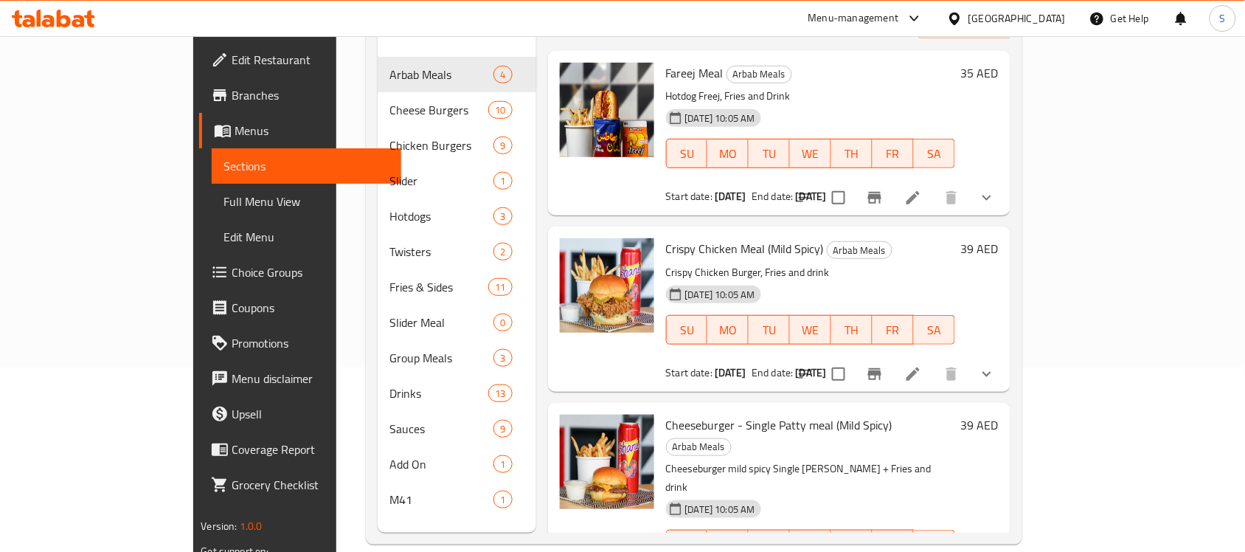
click at [232, 263] on span "Choice Groups" at bounding box center [311, 272] width 158 height 18
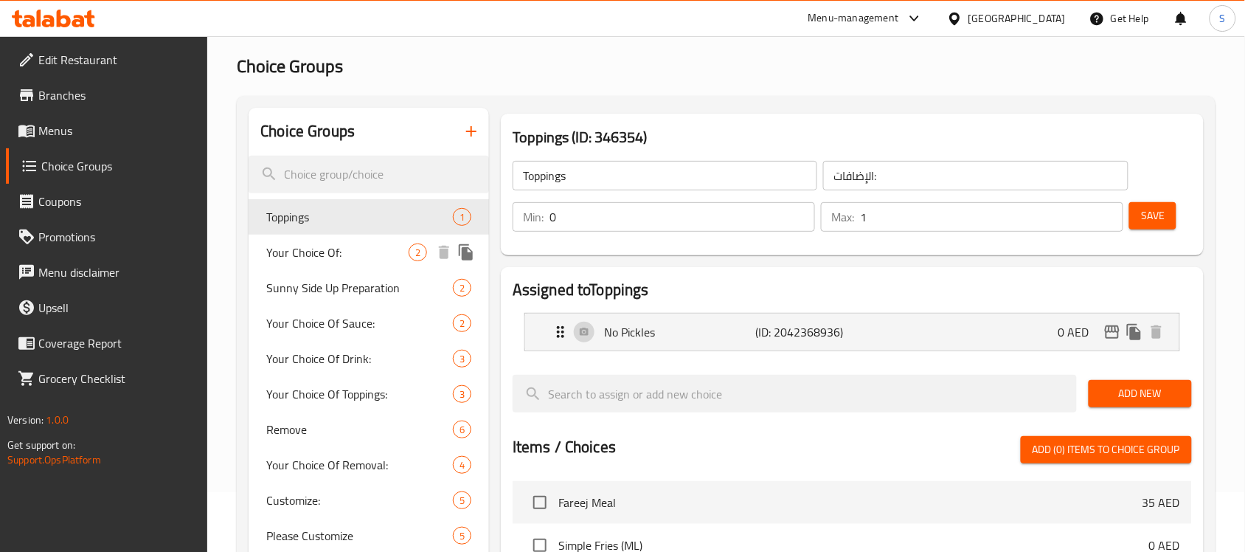
scroll to position [92, 0]
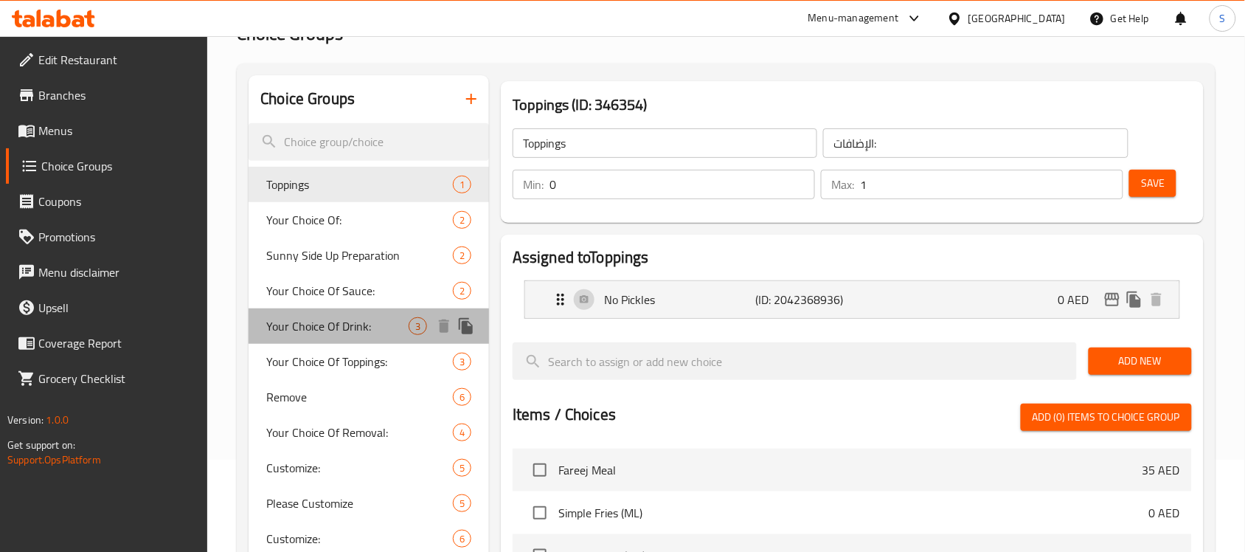
click at [312, 312] on div "Your Choice Of Drink: 3" at bounding box center [369, 325] width 240 height 35
type input "Your Choice Of Drink:"
type input "أختيارك من المشروب:"
type input "1"
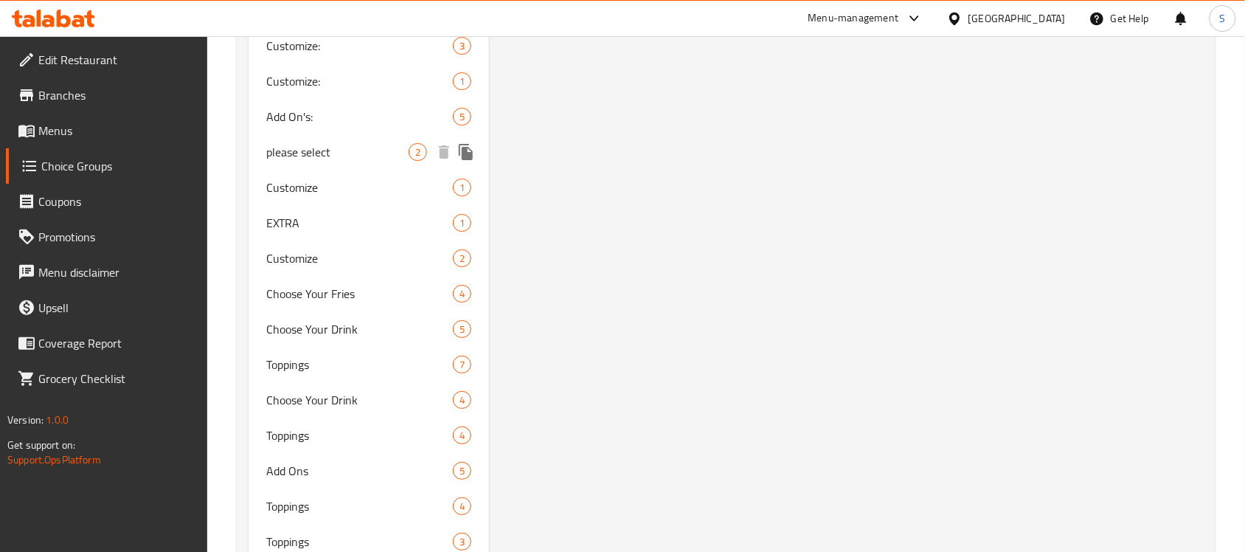
scroll to position [1568, 0]
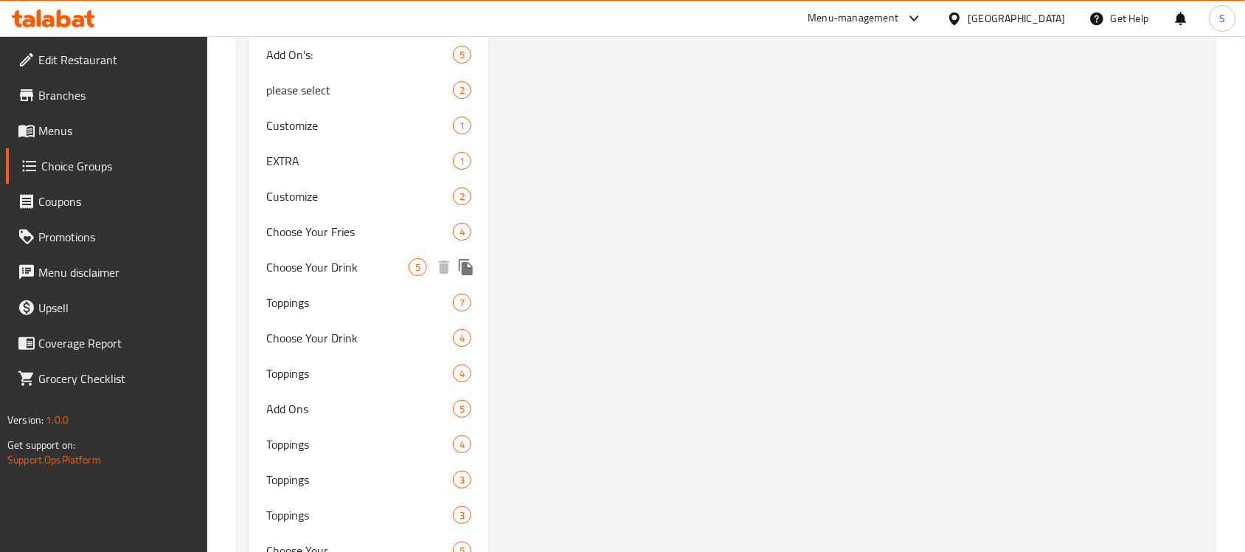
click at [363, 262] on span "Choose Your Drink" at bounding box center [337, 267] width 142 height 18
type input "Choose Your Drink"
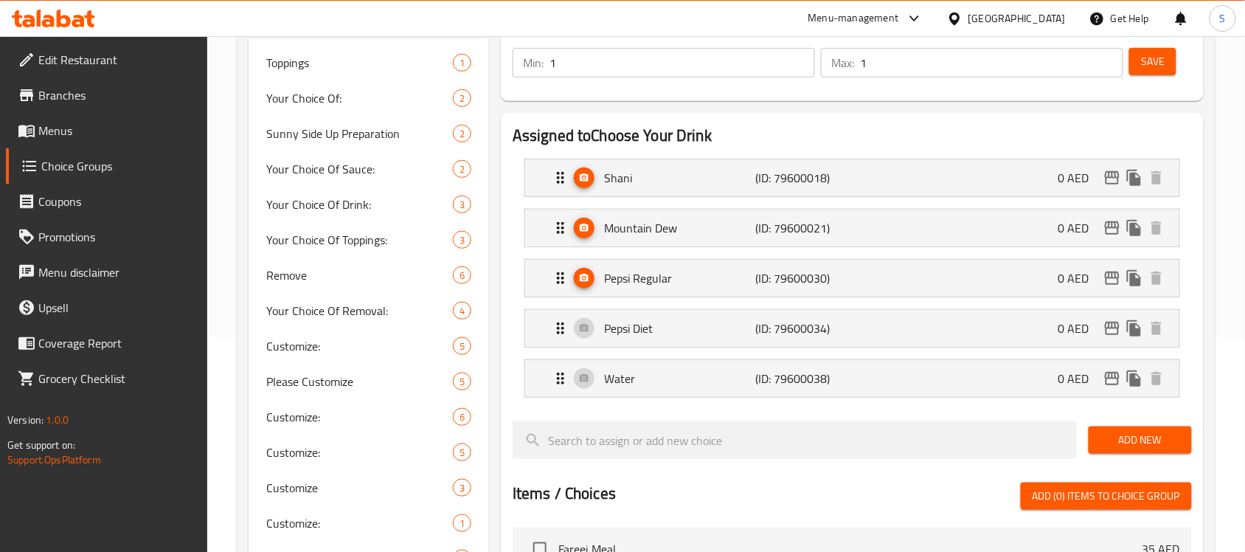
scroll to position [184, 0]
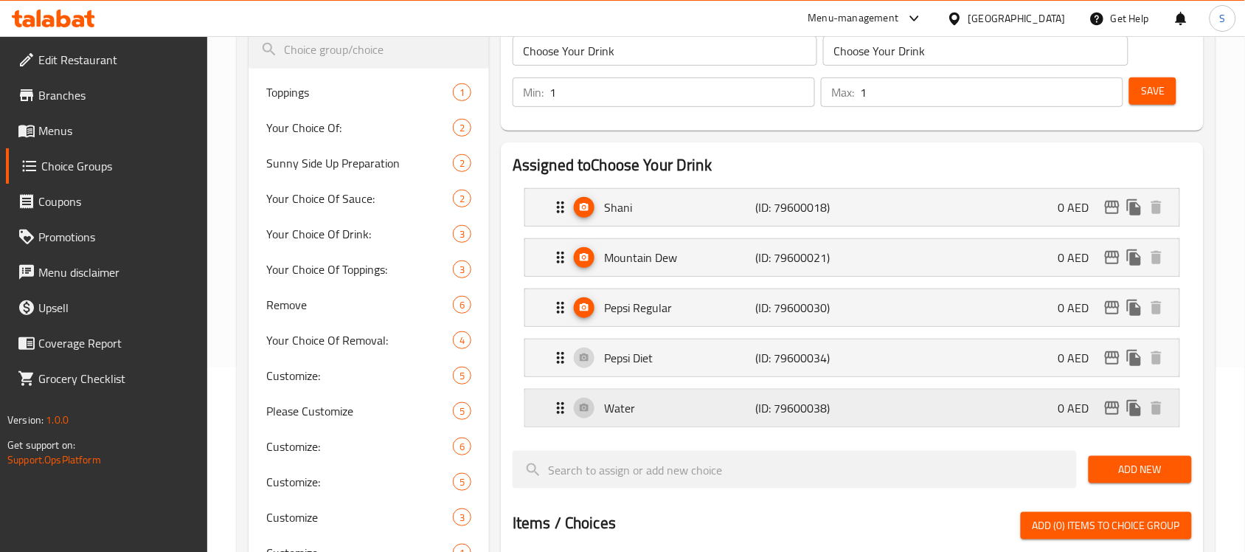
click at [741, 403] on p "Water" at bounding box center [679, 408] width 151 height 18
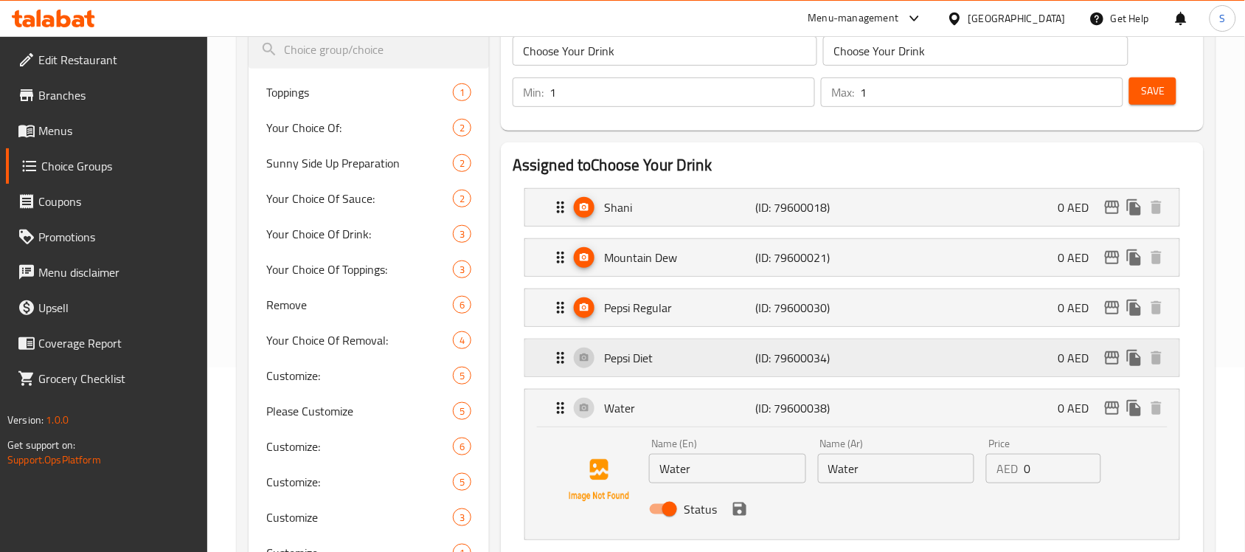
click at [875, 359] on div "Pepsi Diet (ID: 79600034) 0 AED" at bounding box center [857, 357] width 610 height 37
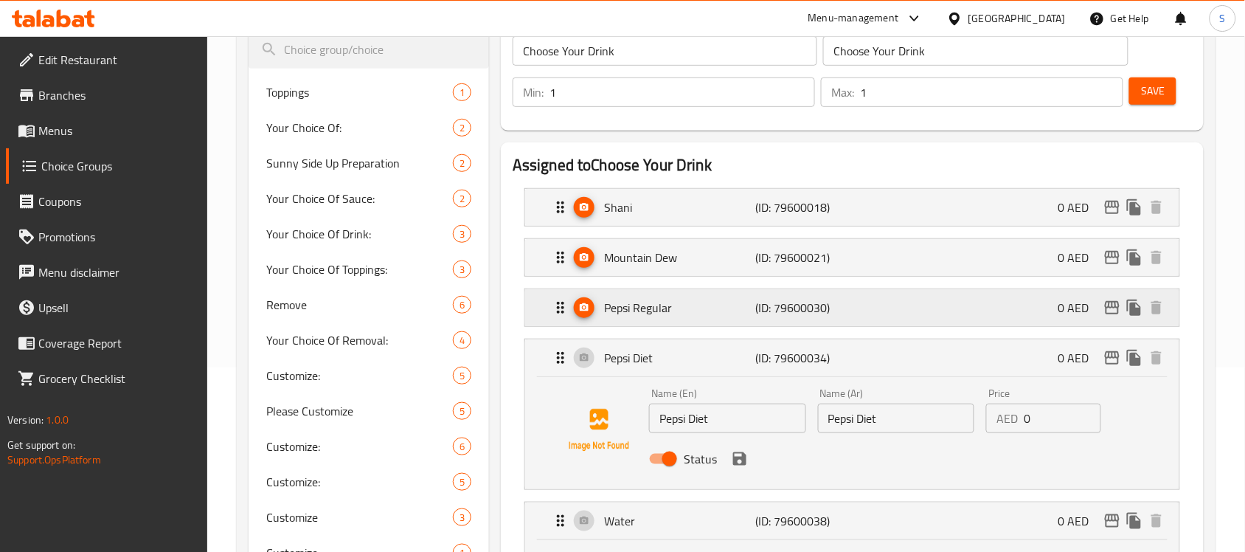
click at [917, 316] on div "Pepsi Regular (ID: 79600030) 0 AED" at bounding box center [857, 307] width 610 height 37
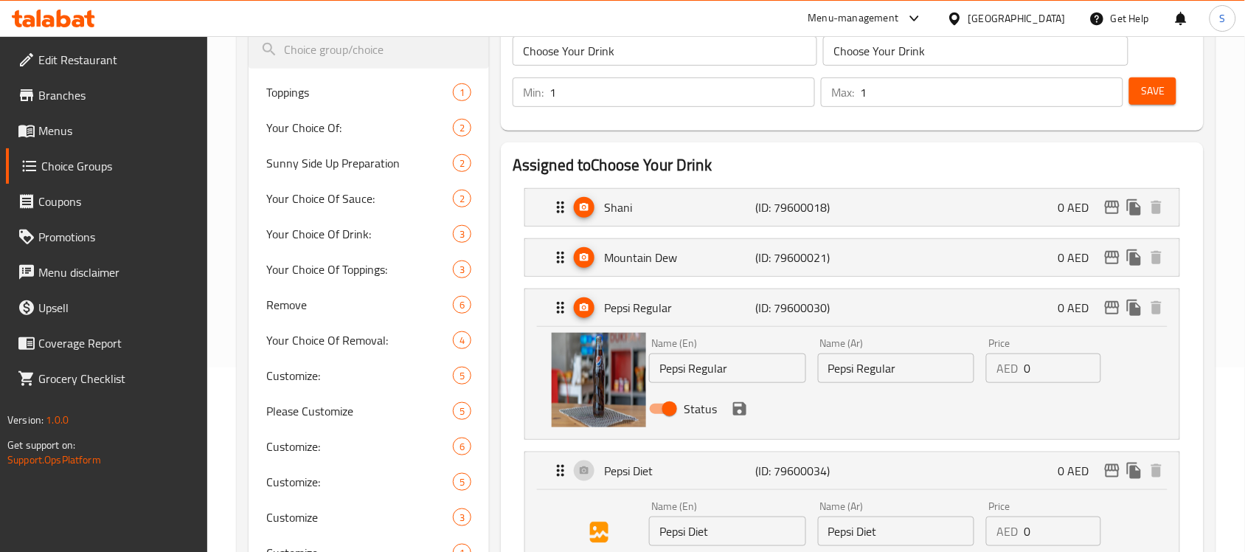
click at [907, 277] on div "Mountain Dew (ID: 79600021) 0 AED Name (En) Mountain Dew Name (En) Name (Ar) Mo…" at bounding box center [852, 257] width 656 height 38
click at [927, 252] on div "Mountain Dew (ID: 79600021) 0 AED" at bounding box center [857, 257] width 610 height 37
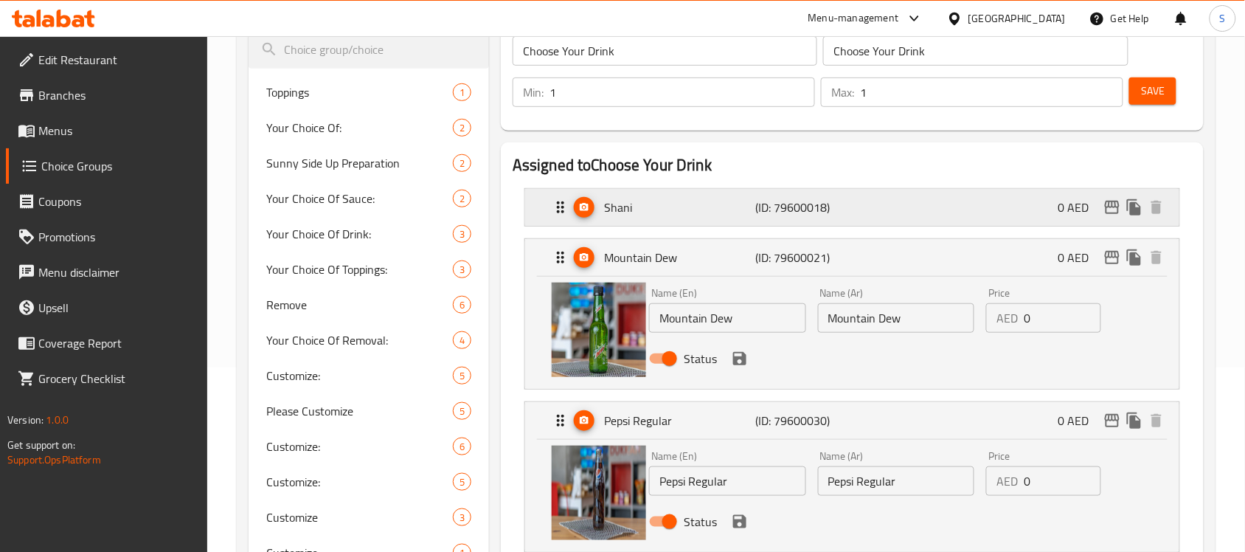
click at [935, 216] on div "Shani (ID: 79600018) 0 AED" at bounding box center [857, 207] width 610 height 37
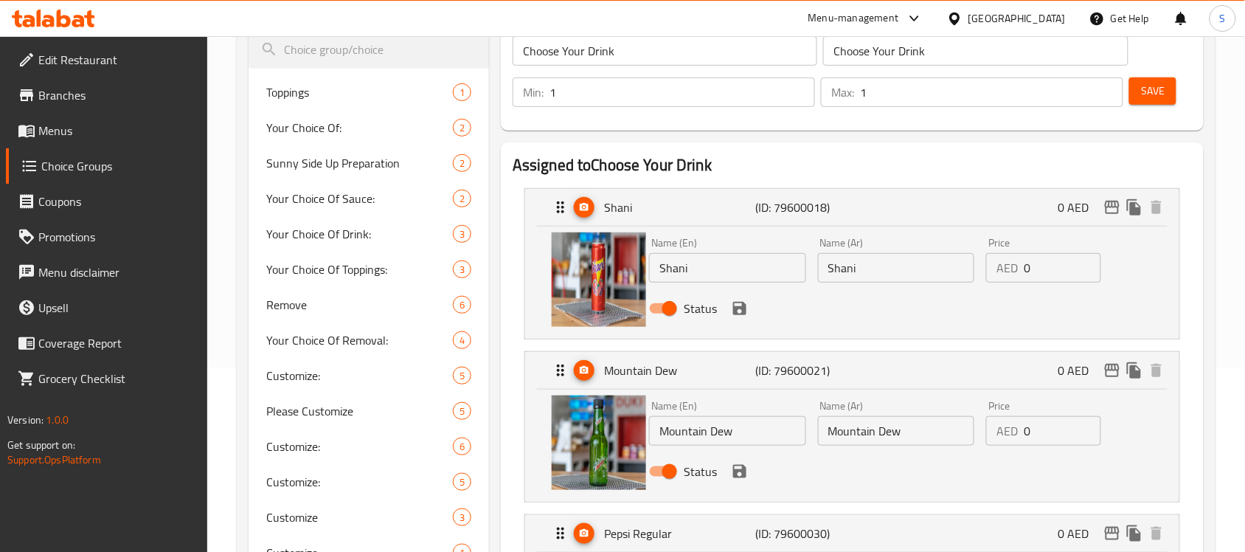
click at [851, 264] on input "Shani" at bounding box center [896, 268] width 157 height 30
type input "شاني"
click at [867, 430] on input "Mountain Dew" at bounding box center [896, 431] width 157 height 30
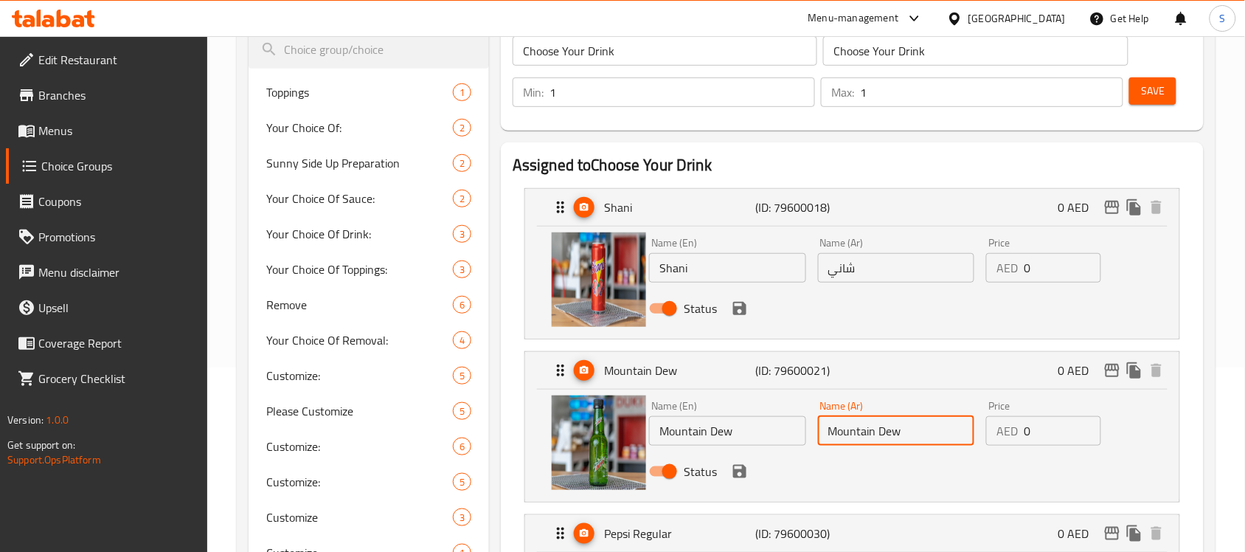
click at [867, 430] on input "Mountain Dew" at bounding box center [896, 431] width 157 height 30
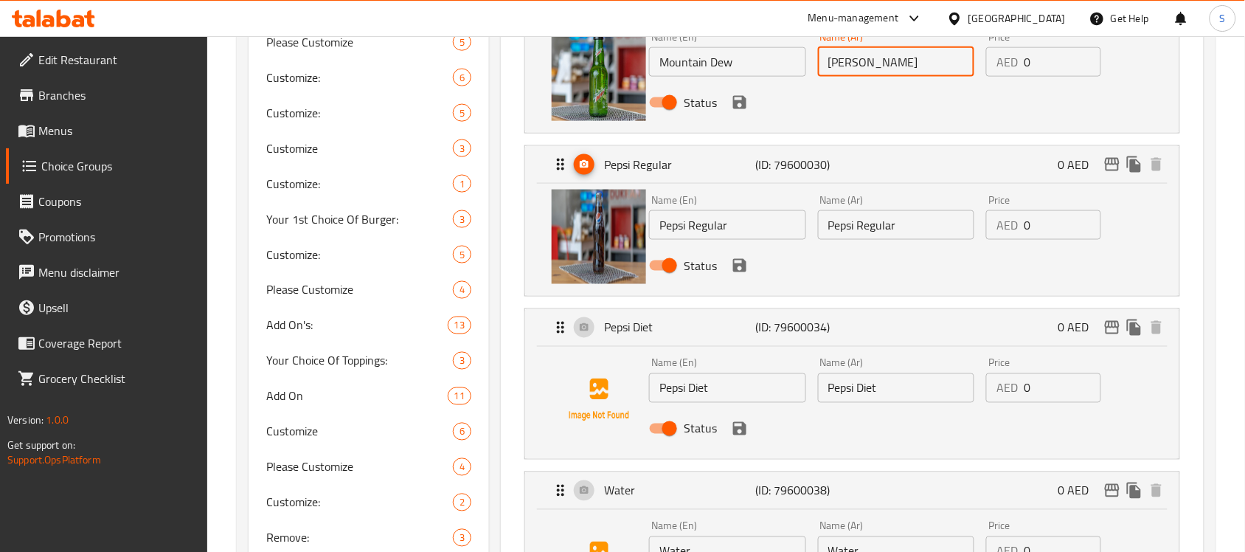
type input "ماوتن ديو"
click at [909, 225] on input "Pepsi Regular" at bounding box center [896, 225] width 157 height 30
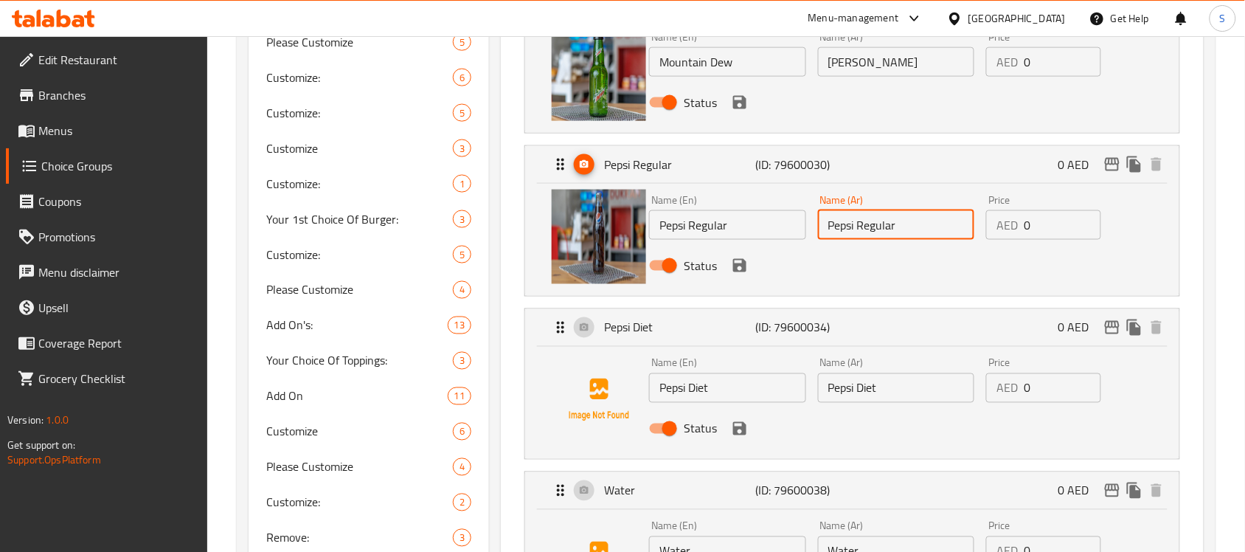
click at [909, 225] on input "Pepsi Regular" at bounding box center [896, 225] width 157 height 30
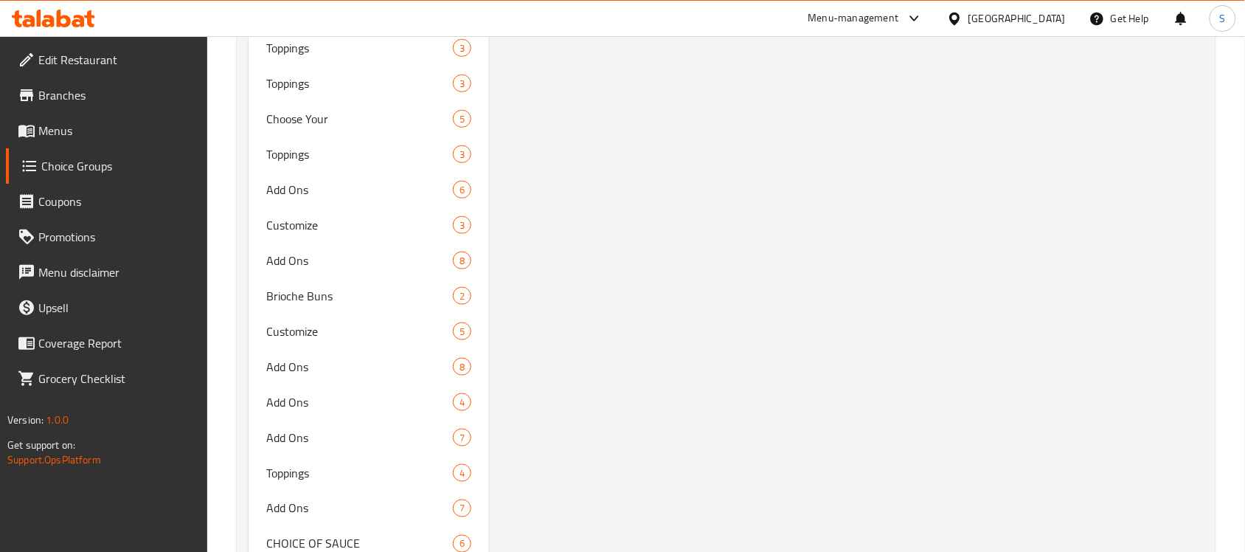
scroll to position [1752, 0]
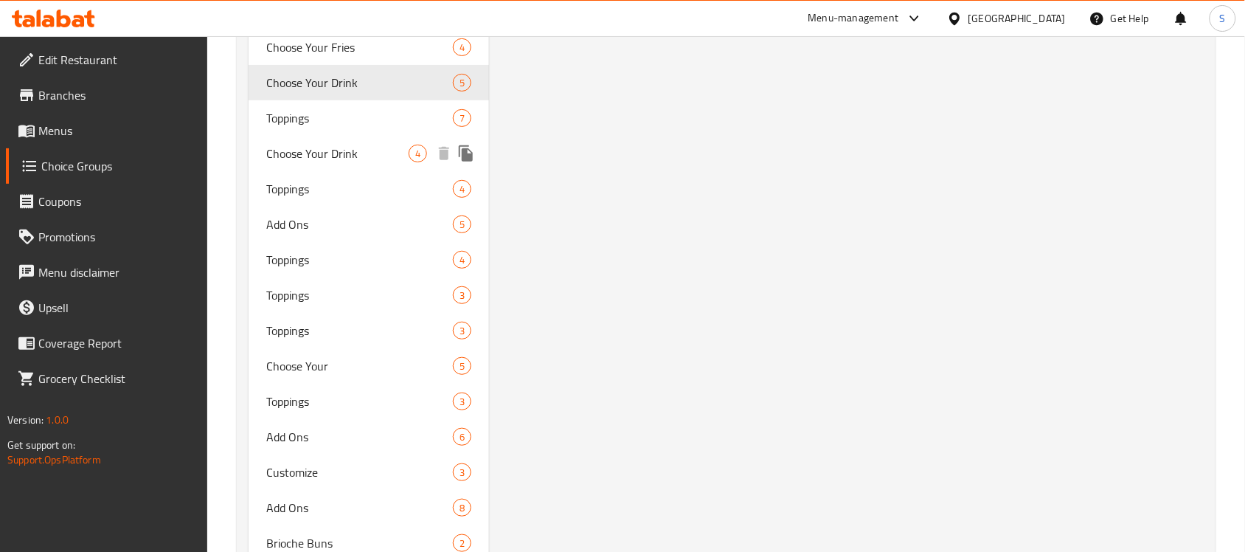
click at [350, 155] on span "Choose Your Drink" at bounding box center [337, 154] width 142 height 18
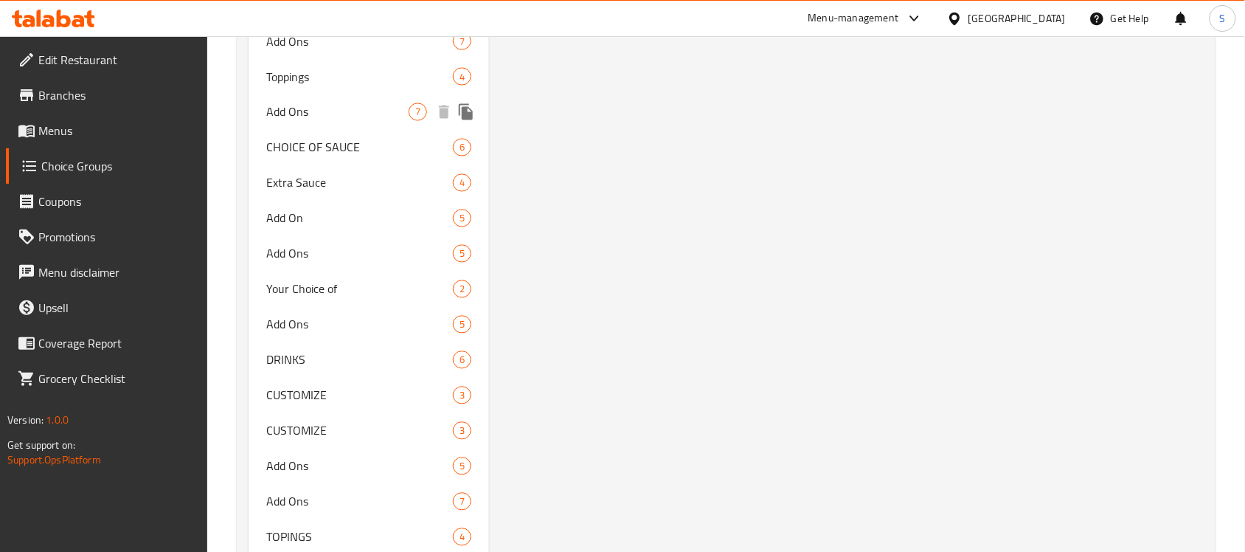
scroll to position [2397, 0]
click at [329, 362] on span "DRINKS" at bounding box center [337, 358] width 142 height 18
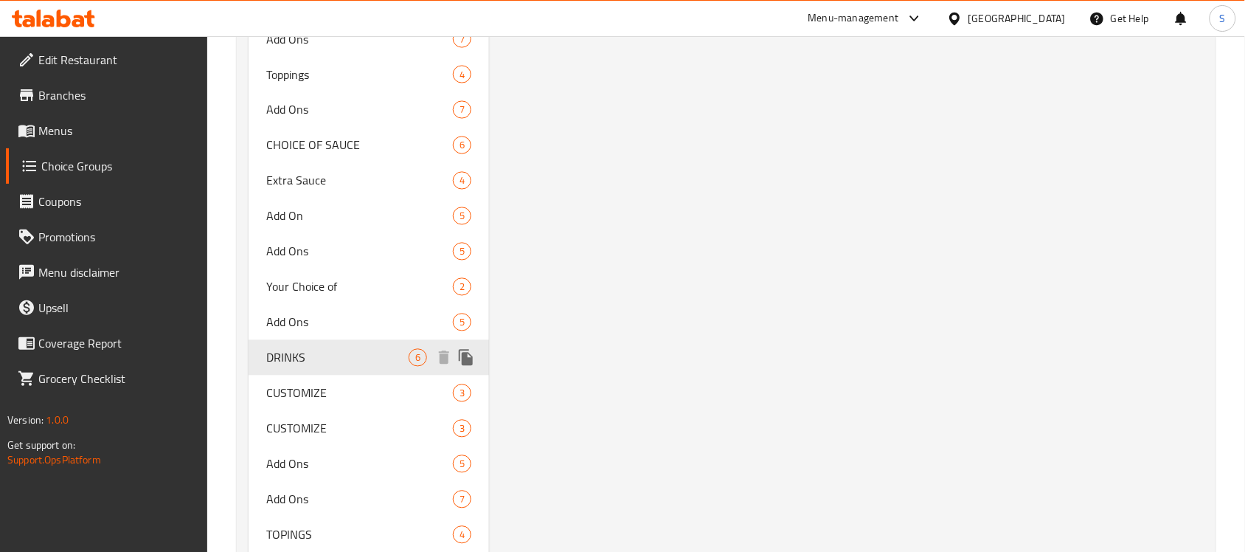
type input "DRINKS"
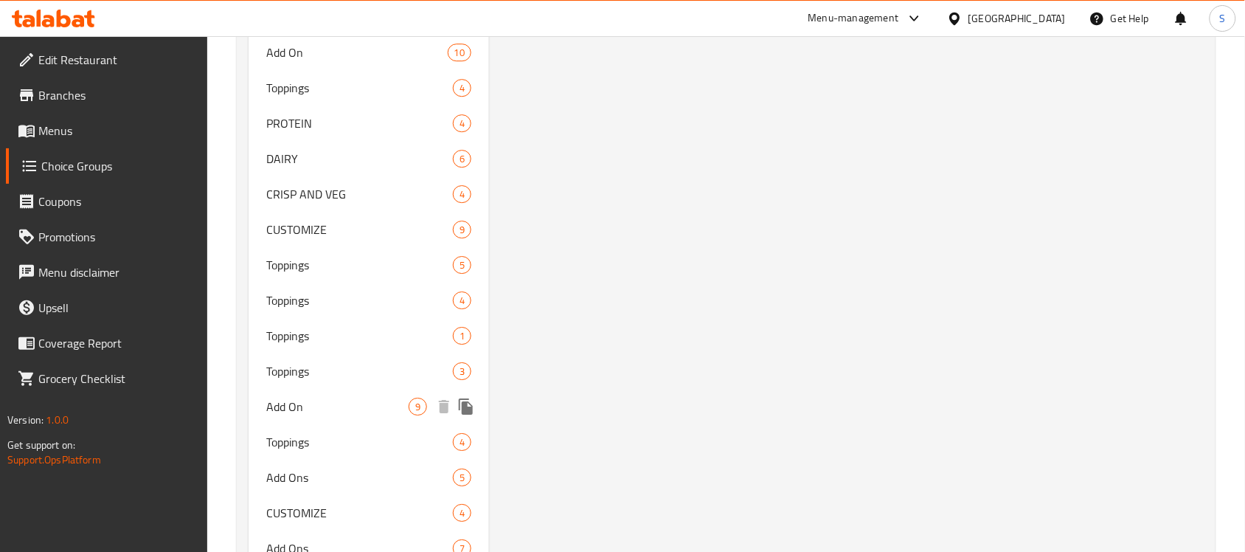
scroll to position [3043, 0]
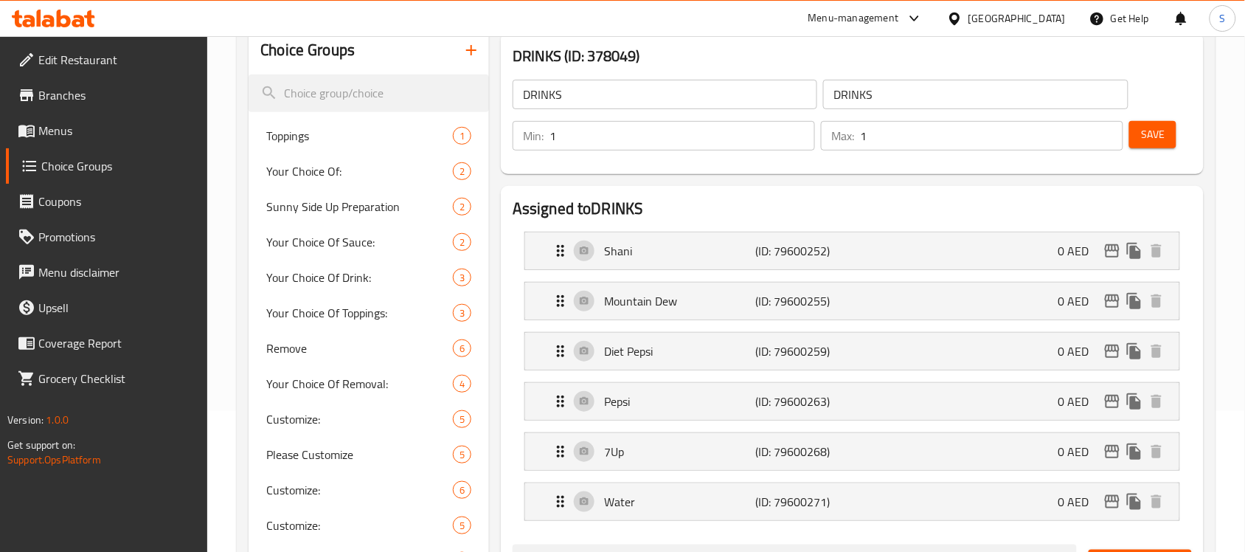
scroll to position [7389, 0]
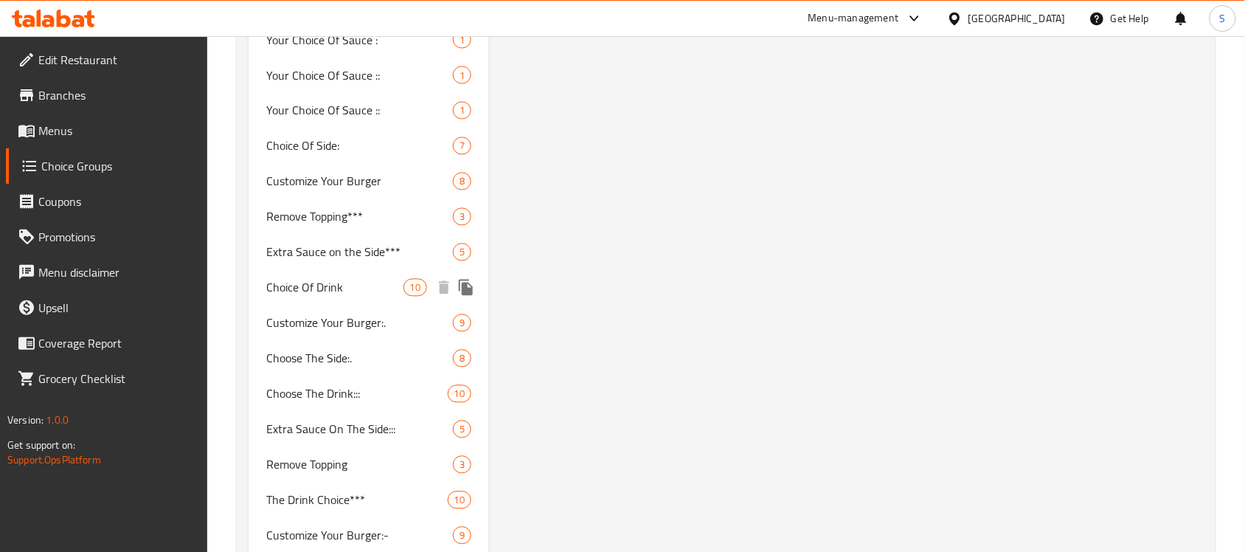
click at [342, 279] on span "Choice Of Drink" at bounding box center [334, 288] width 136 height 18
type input "Choice Of Drink"
type input "اختيار الشراب"
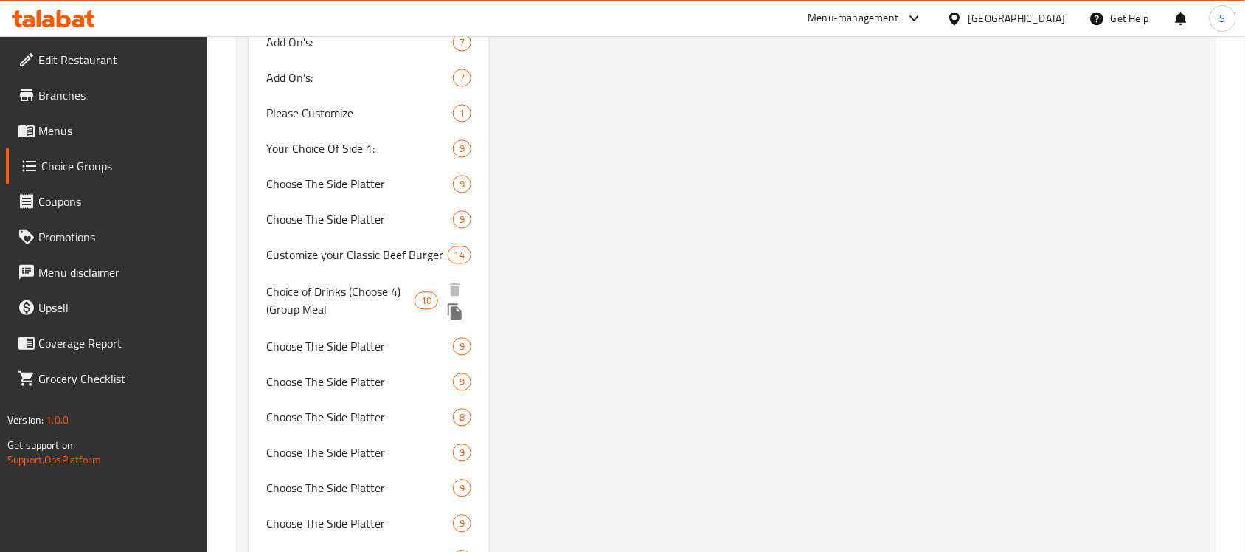
scroll to position [9141, 0]
click at [311, 303] on span "Choice of Drinks (Choose 4) (Group Meal" at bounding box center [340, 298] width 148 height 35
type input "Choice of Drinks (Choose 4) (Group Meal"
type input "4"
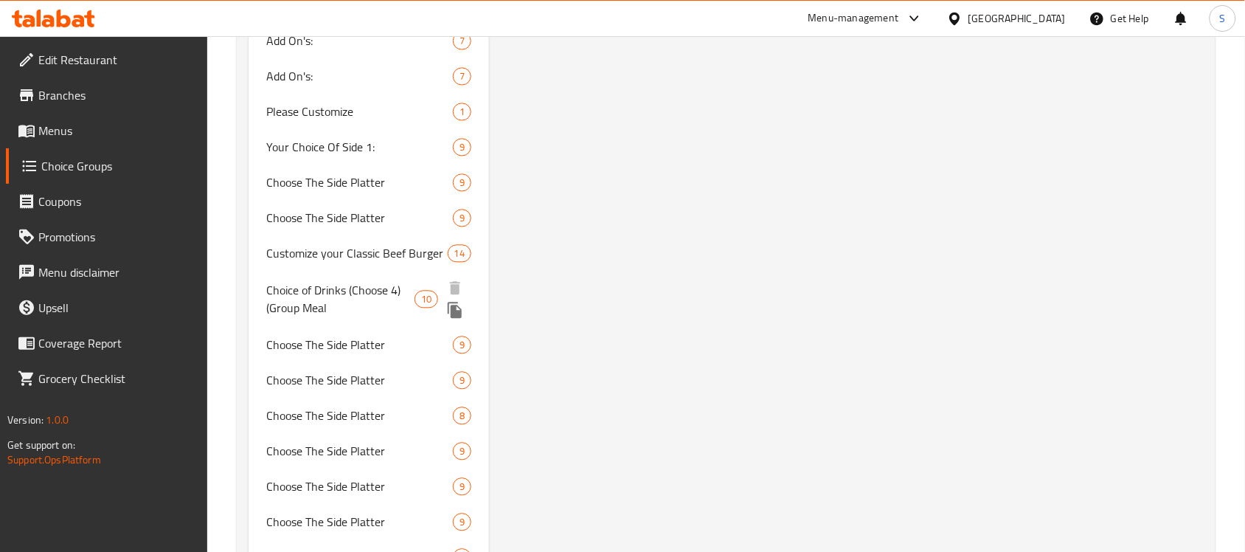
type input "4"
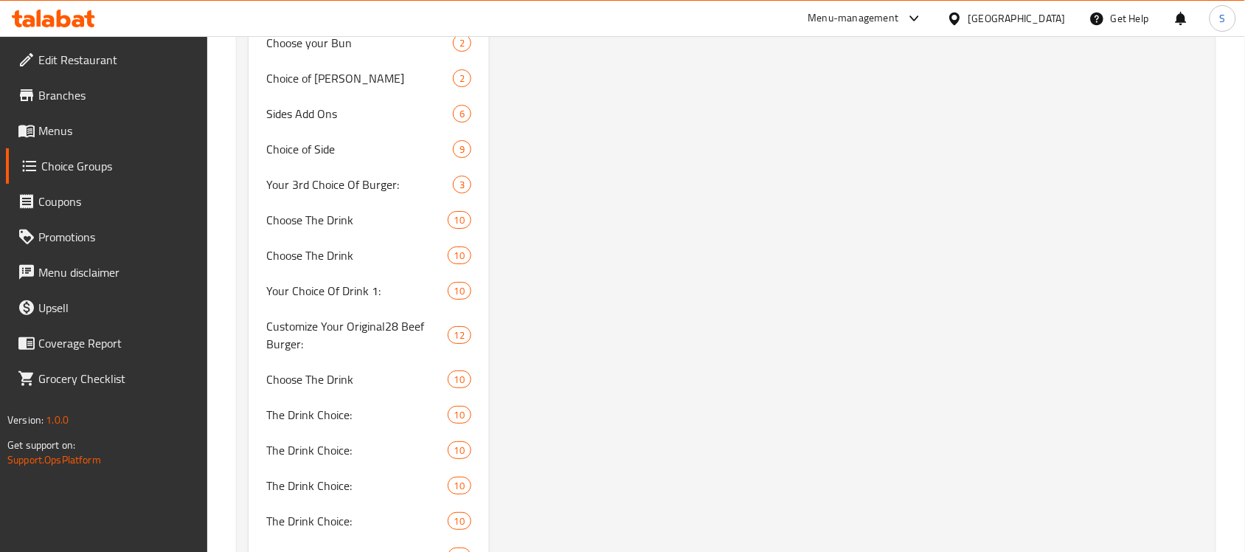
scroll to position [10130, 0]
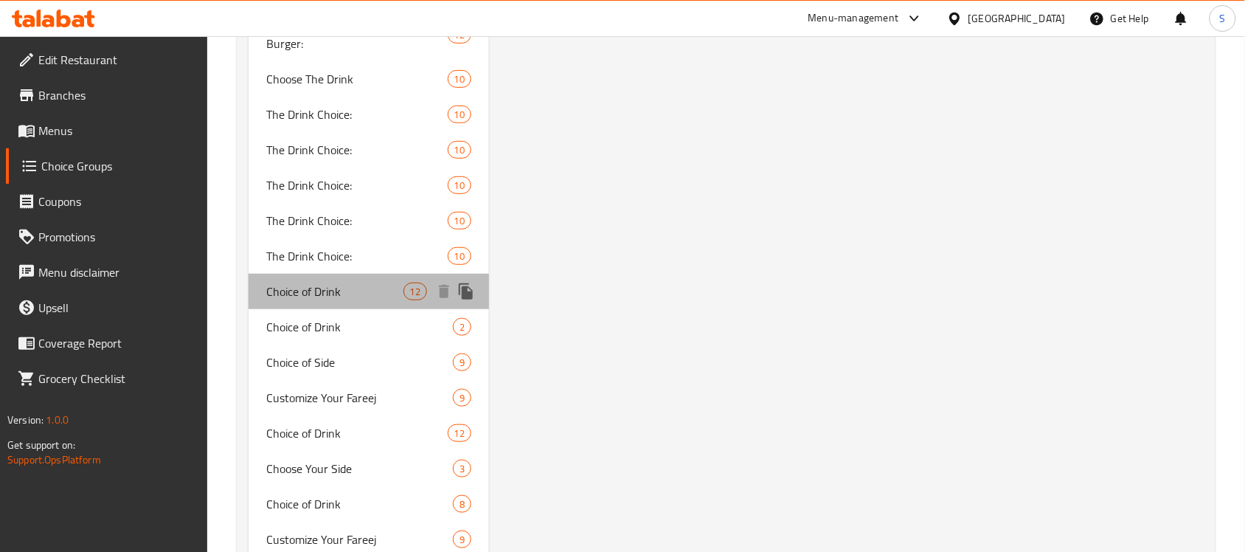
click at [364, 283] on span "Choice of Drink" at bounding box center [334, 292] width 136 height 18
type input "Choice of Drink"
type input "1"
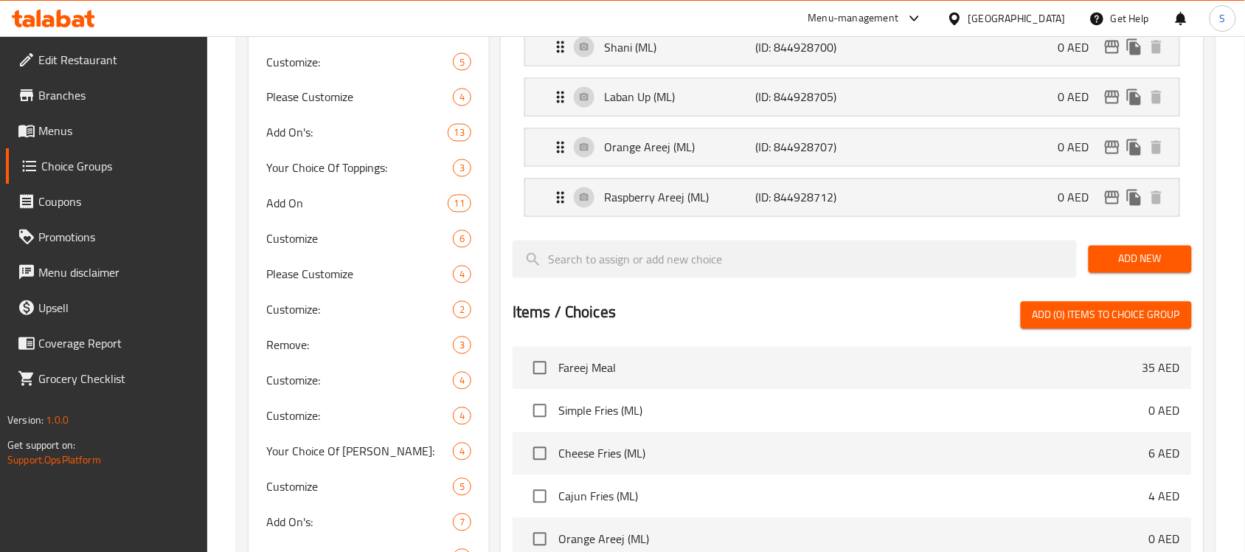
scroll to position [540, 0]
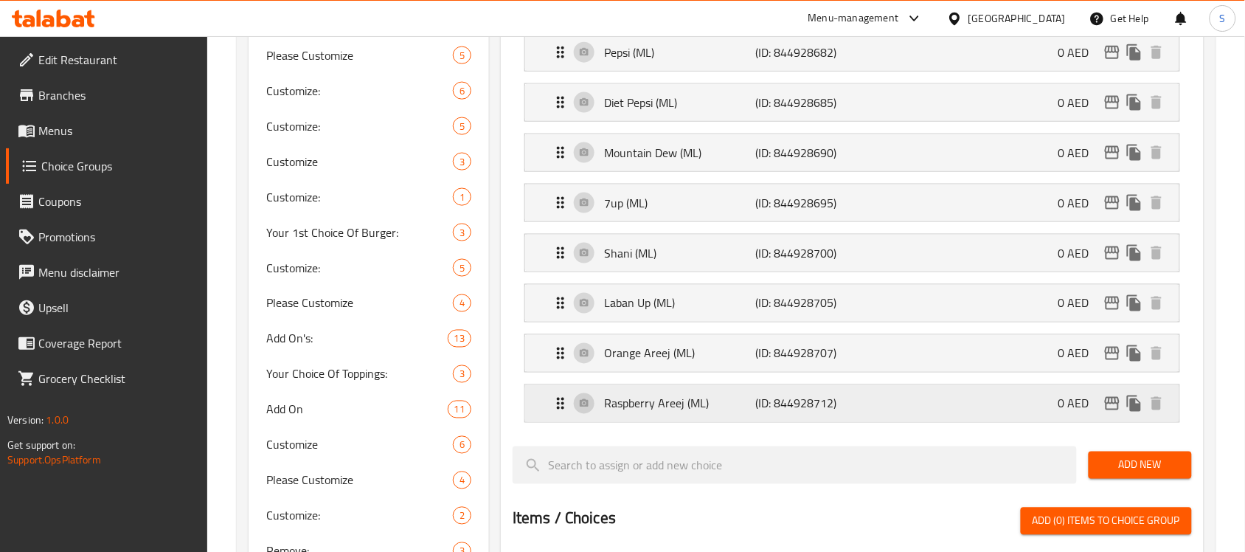
click at [843, 417] on div "Raspberry Areej (ML) (ID: 844928712) 0 AED" at bounding box center [857, 403] width 610 height 37
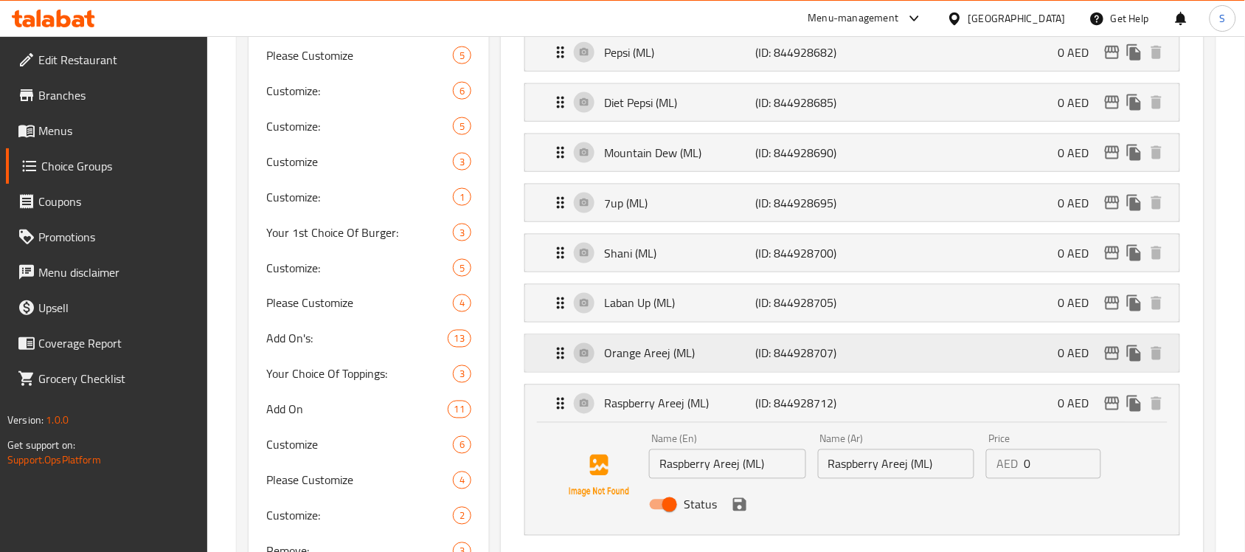
click at [883, 362] on div "Orange Areej (ML) (ID: 844928707) 0 AED" at bounding box center [857, 353] width 610 height 37
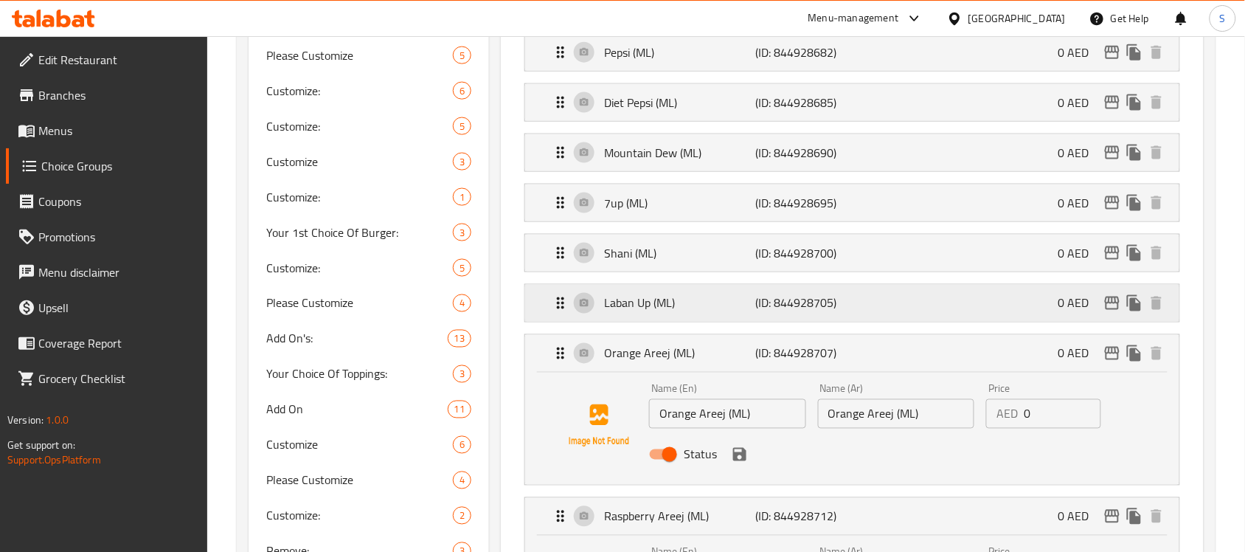
click at [845, 315] on div "Laban Up (ML) (ID: 844928705) 0 AED" at bounding box center [857, 303] width 610 height 37
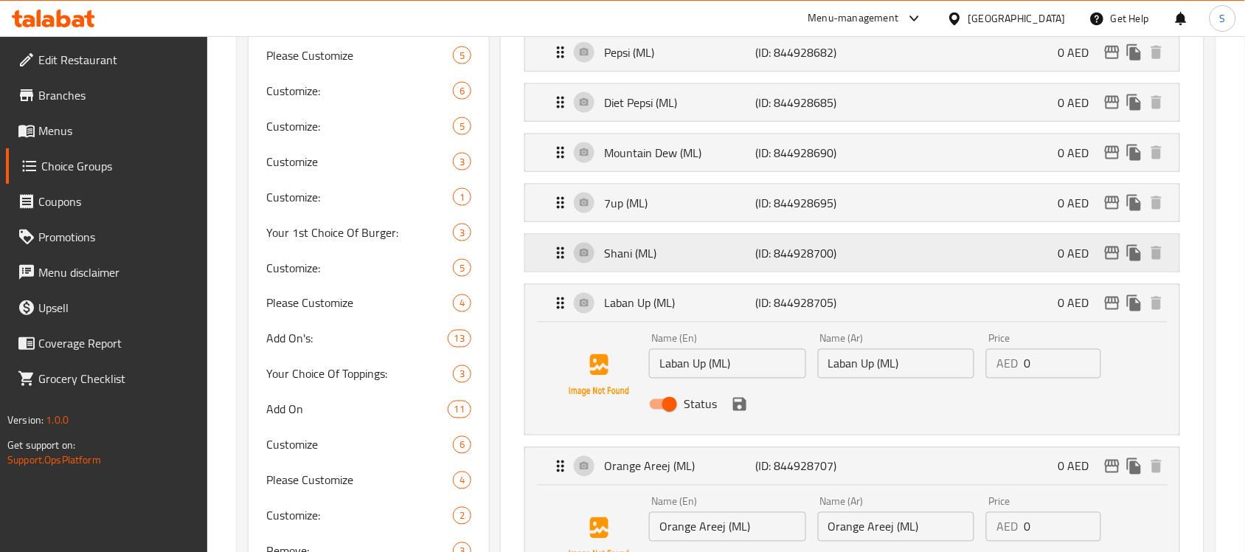
click at [884, 264] on div "Shani (ML) (ID: 844928700) 0 AED" at bounding box center [857, 253] width 610 height 37
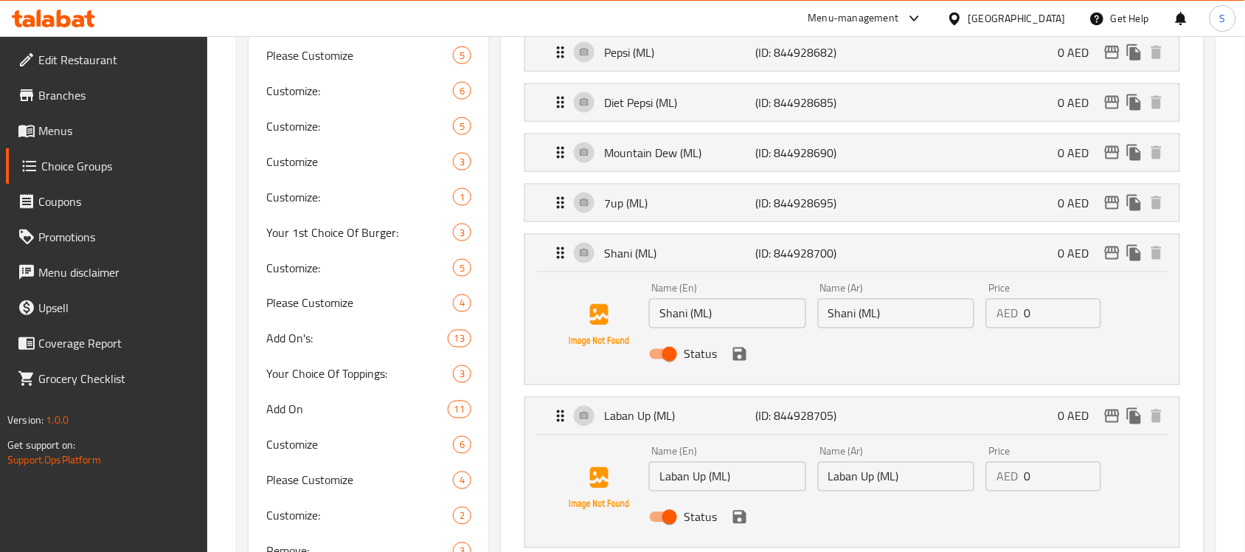
click at [824, 236] on div "Shani (ML) (ID: 844928700) 0 AED Name (En) Shani (ML) Name (En) Name (Ar) Shani…" at bounding box center [852, 309] width 656 height 151
click at [832, 216] on div "7up (ML) (ID: 844928695) 0 AED" at bounding box center [857, 202] width 610 height 37
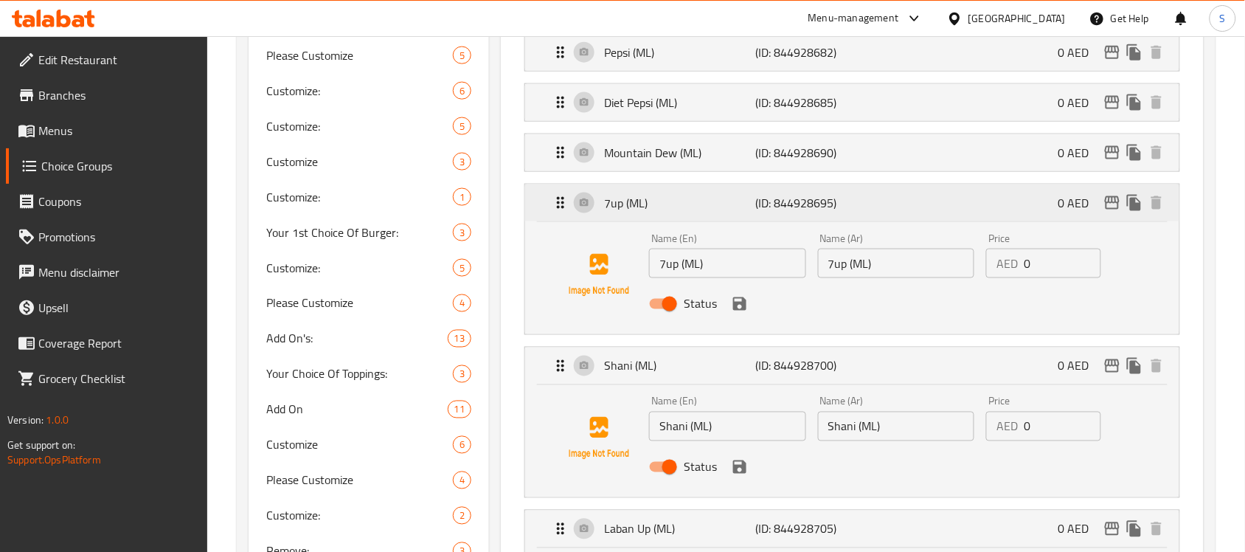
click at [873, 190] on div "7up (ML) (ID: 844928695) 0 AED" at bounding box center [857, 202] width 610 height 37
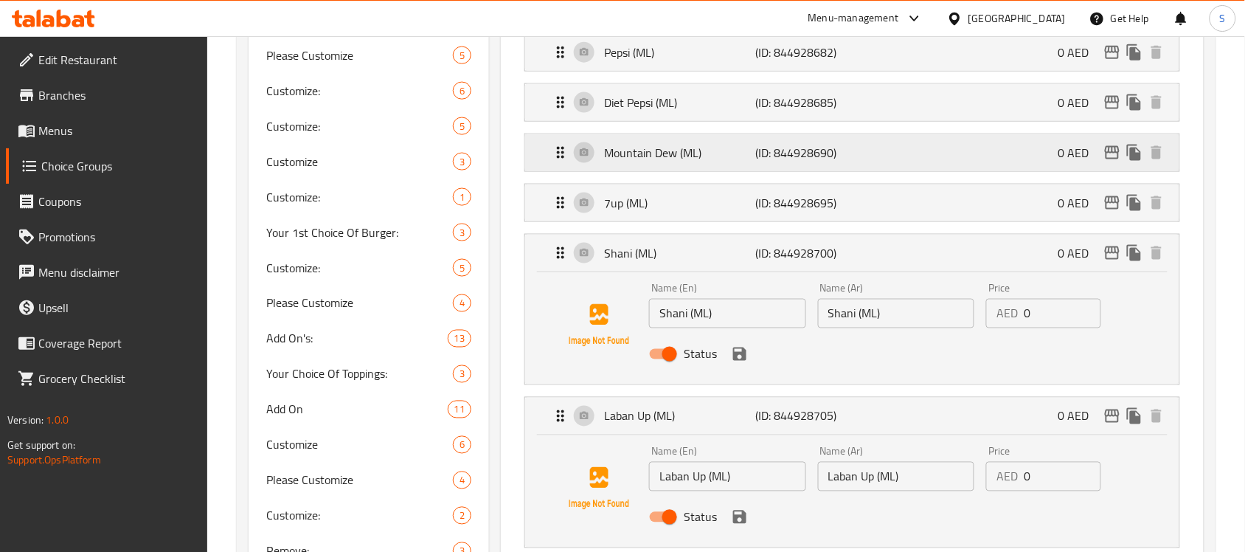
click at [889, 160] on div "Mountain Dew (ML) (ID: 844928690) 0 AED" at bounding box center [857, 152] width 610 height 37
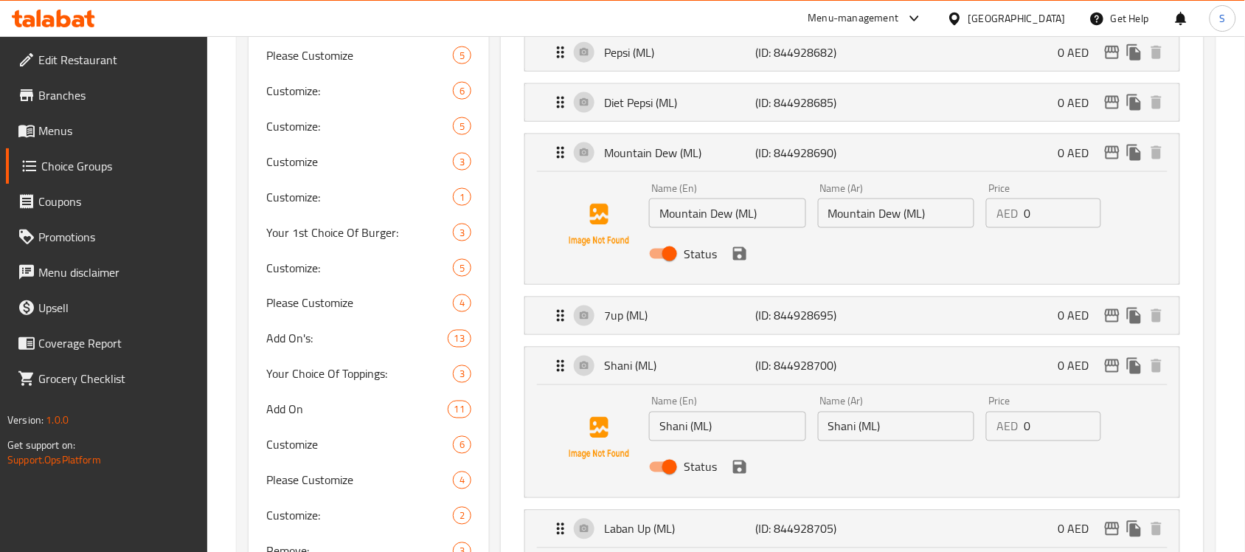
click at [882, 127] on li "Diet Pepsi (ML) (ID: 844928685) 0 AED Name (En) Diet Pepsi (ML) Name (En) Name …" at bounding box center [852, 102] width 679 height 50
click at [933, 74] on li "Pepsi (ML) (ID: 844928682) 0 AED Name (En) Pepsi (ML) Name (En) Name (Ar) Pepsi…" at bounding box center [852, 52] width 679 height 50
click at [929, 56] on div "Pepsi (ML) (ID: 844928682) 0 AED" at bounding box center [857, 52] width 610 height 37
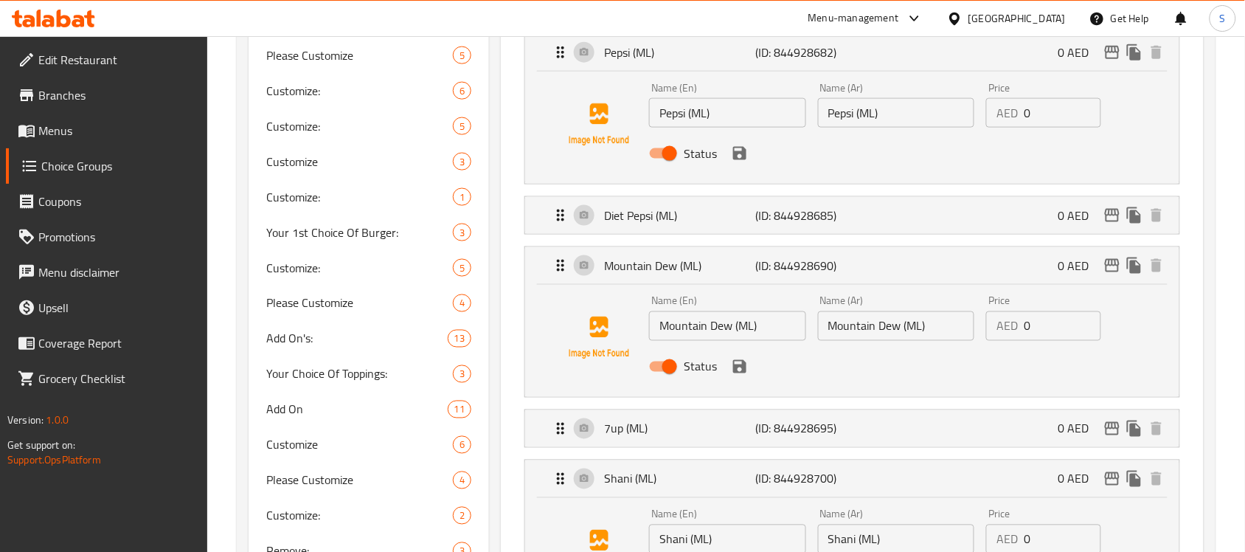
click at [61, 52] on span "Edit Restaurant" at bounding box center [117, 60] width 158 height 18
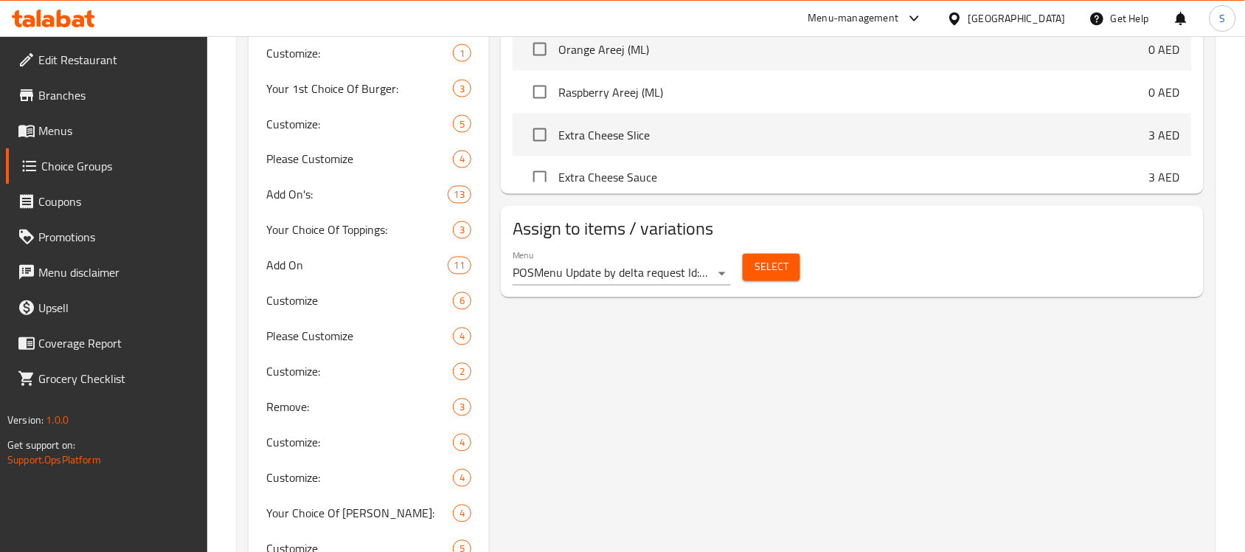
scroll to position [461, 0]
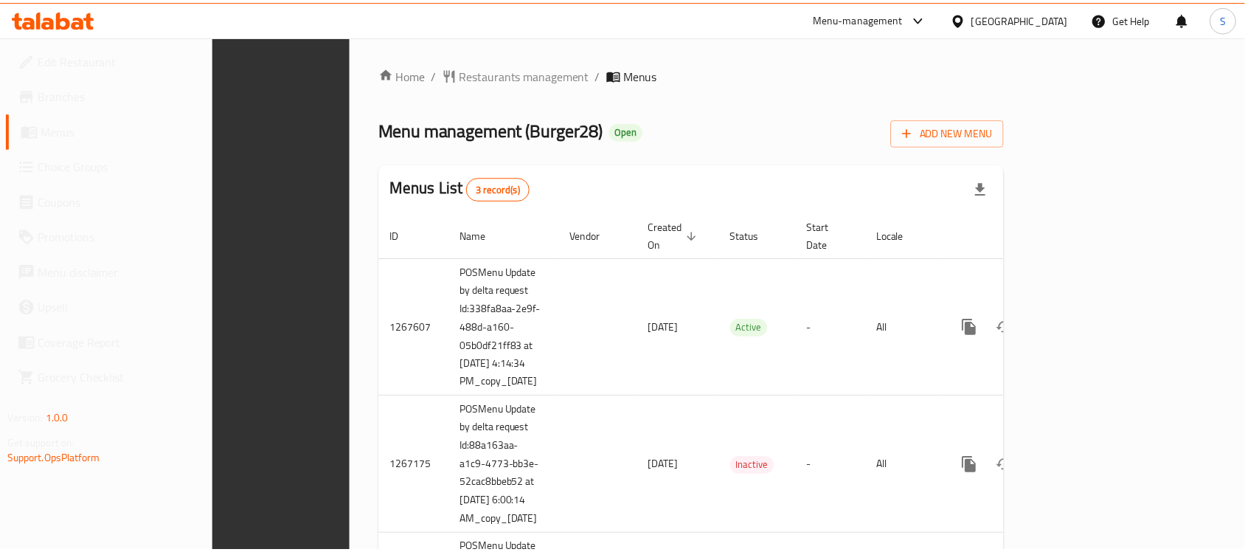
scroll to position [148, 0]
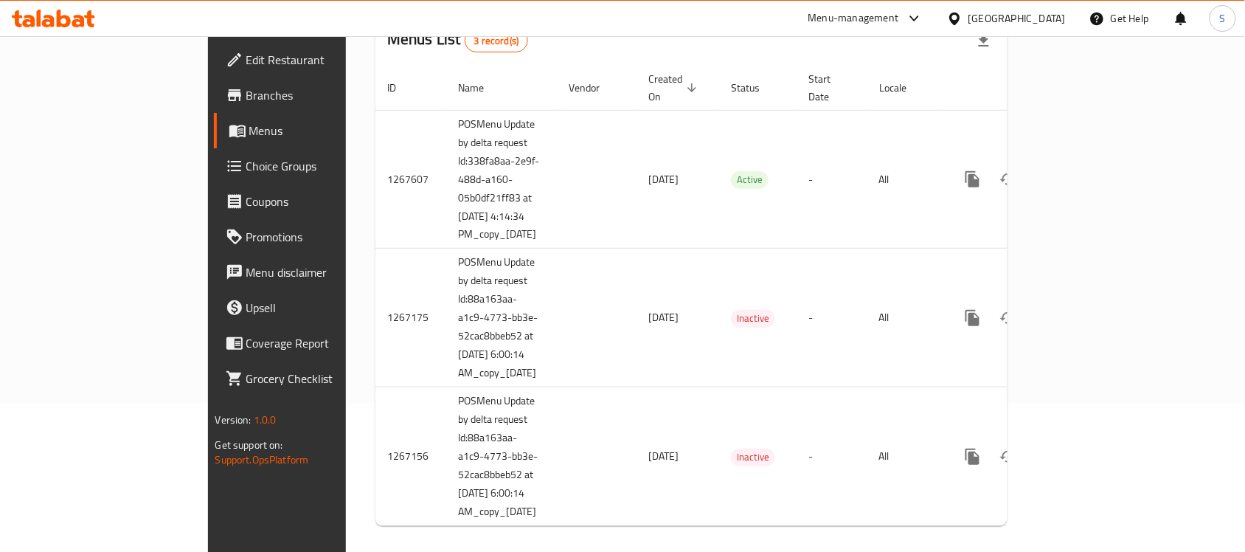
click at [533, 525] on div "Home / Restaurants management / Menus Menu management ( Burger28 ) Open Add New…" at bounding box center [691, 227] width 691 height 679
